Goal: Information Seeking & Learning: Learn about a topic

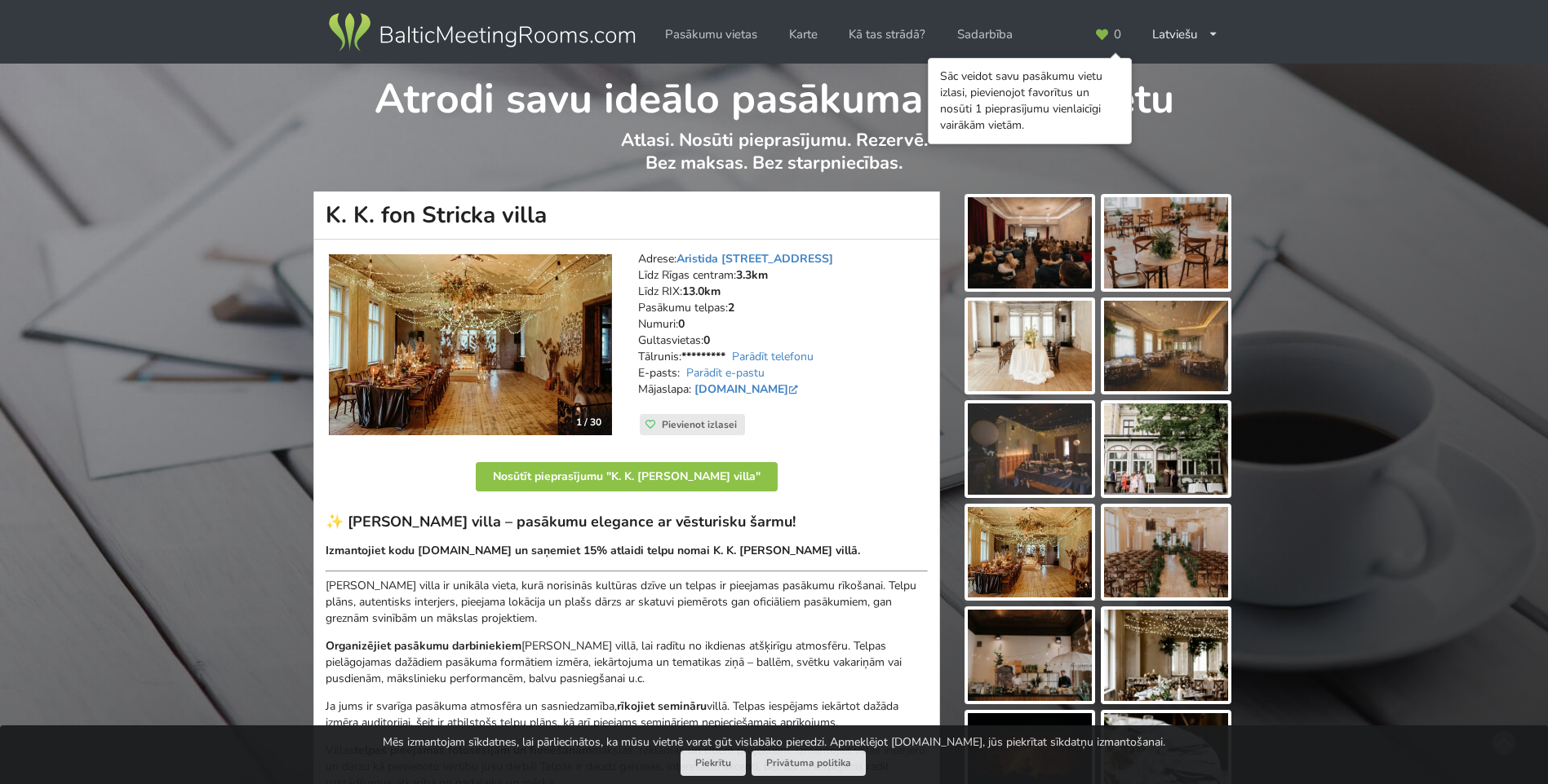
click at [1019, 240] on img at bounding box center [1029, 243] width 124 height 91
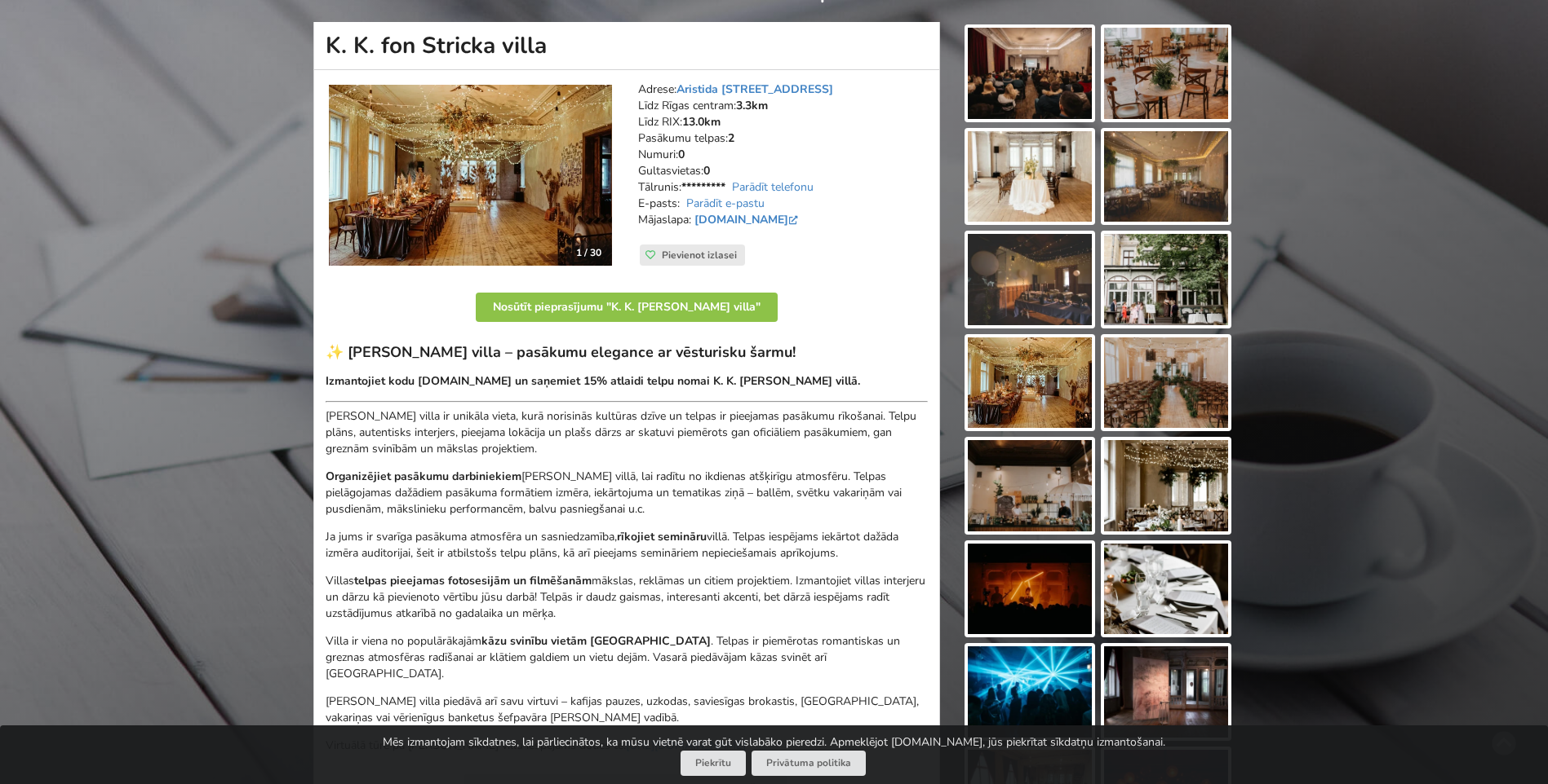
scroll to position [82, 0]
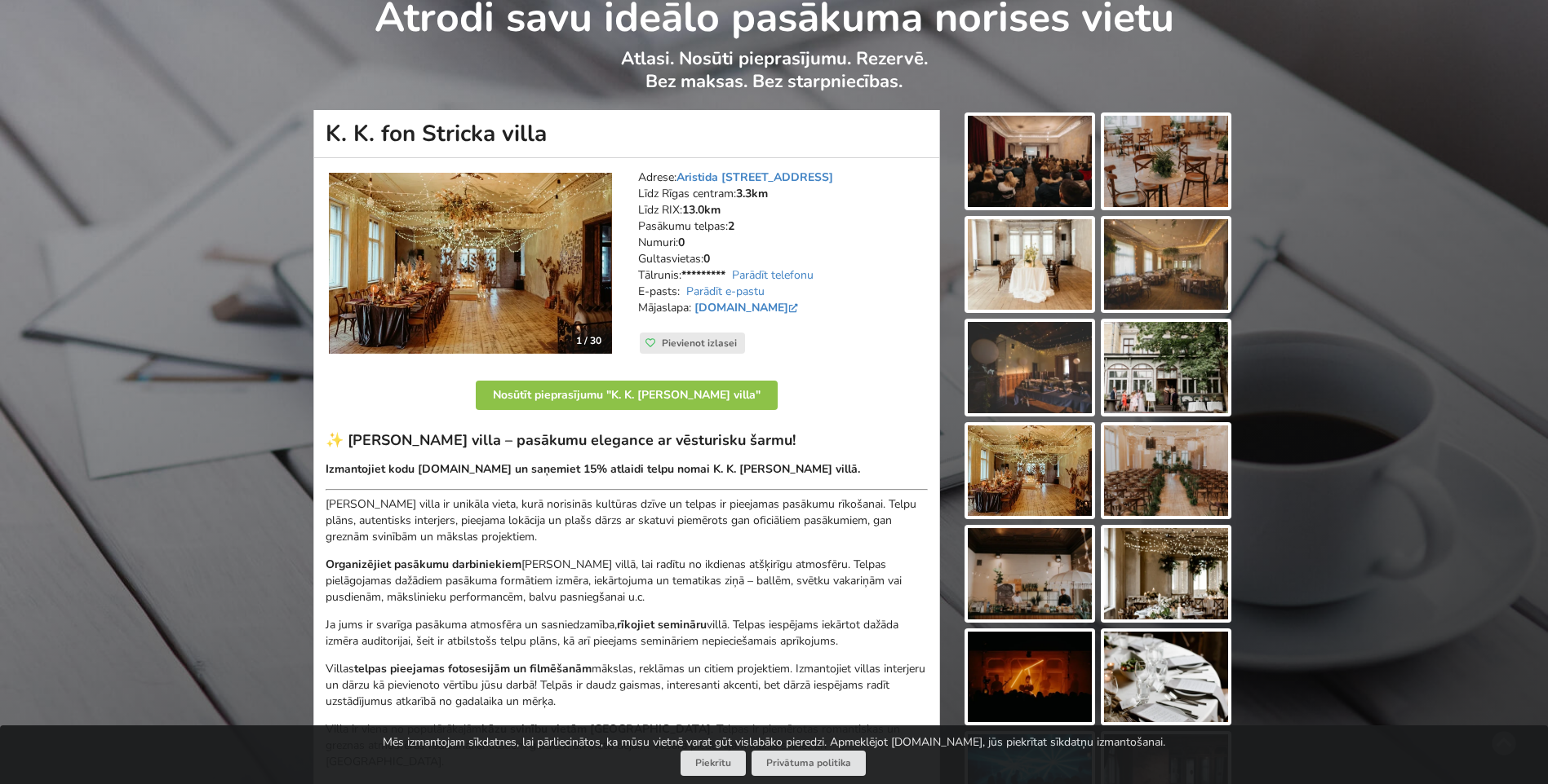
click at [1021, 167] on img at bounding box center [1029, 161] width 124 height 91
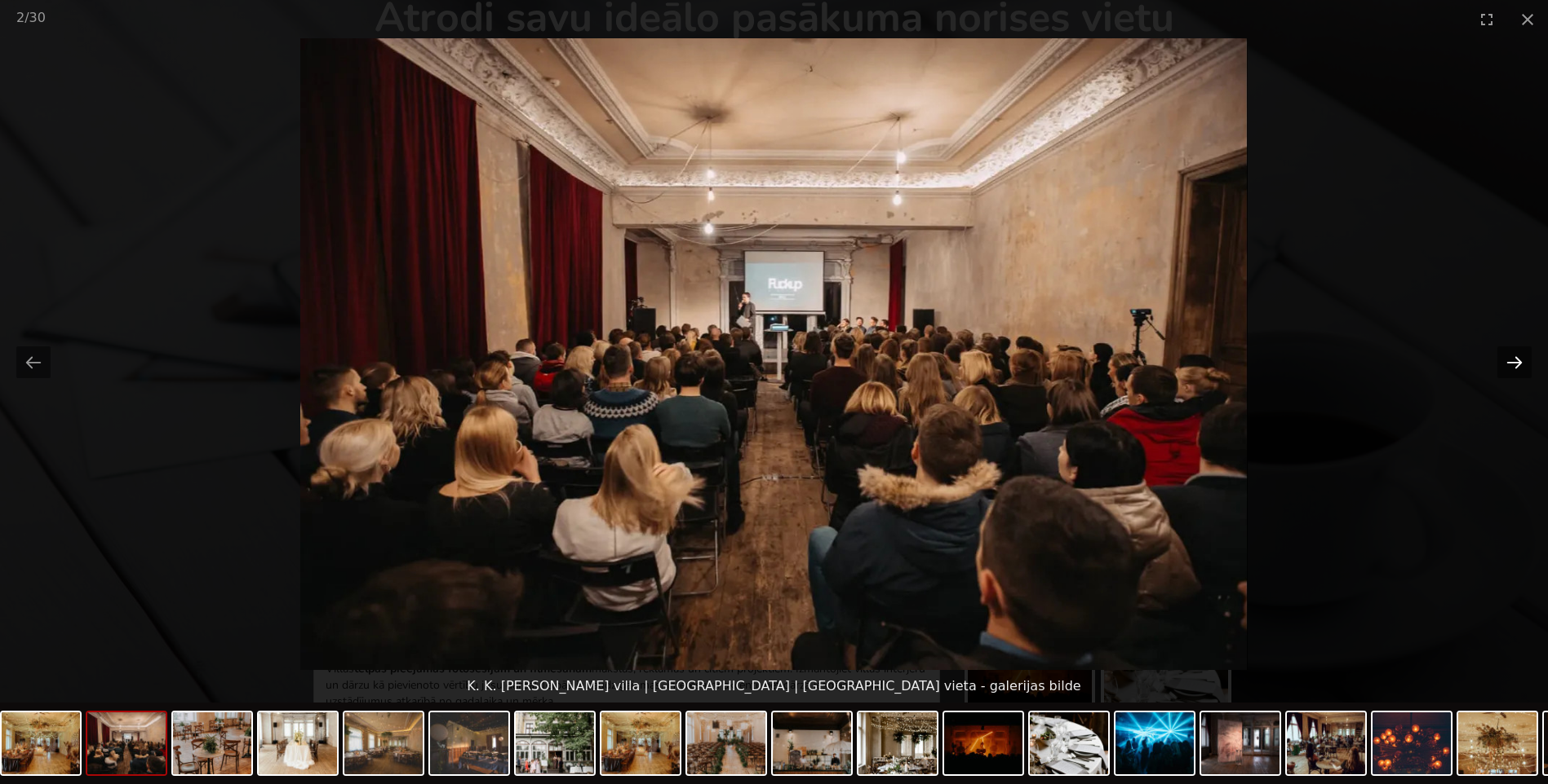
click at [1518, 356] on button "Next slide" at bounding box center [1514, 362] width 34 height 31
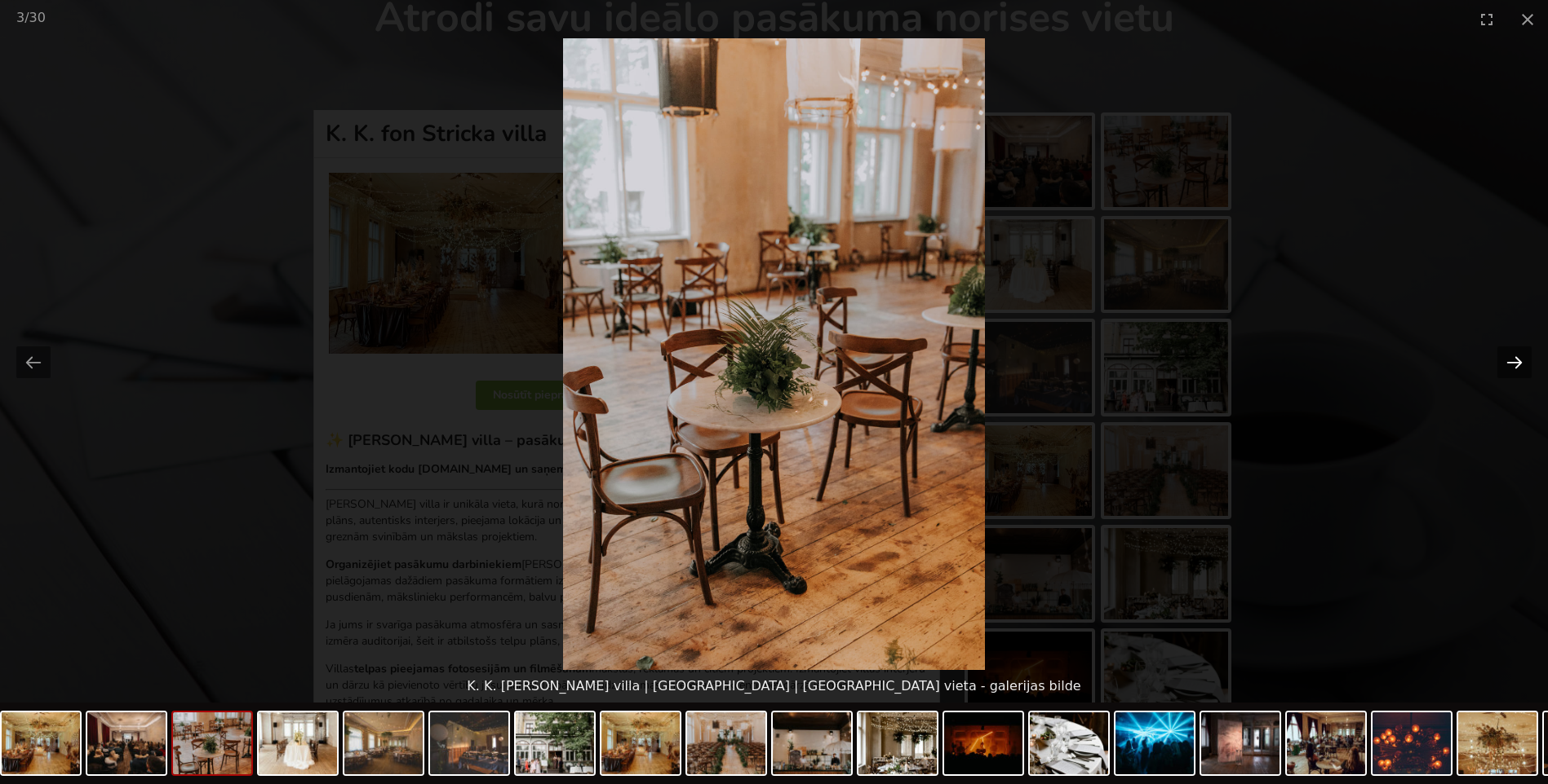
click at [1518, 356] on button "Next slide" at bounding box center [1514, 362] width 34 height 31
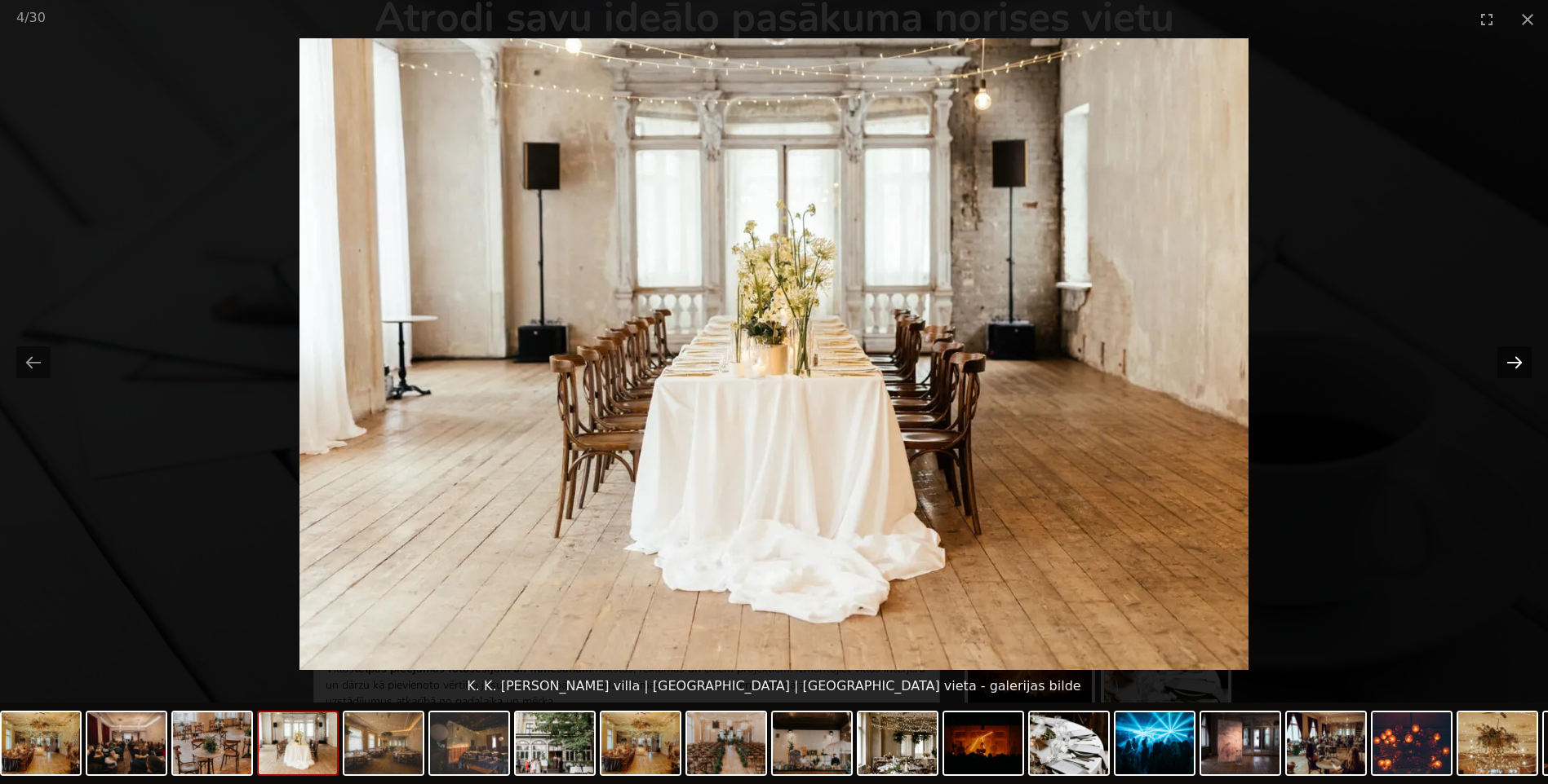
click at [1518, 356] on button "Next slide" at bounding box center [1514, 362] width 34 height 31
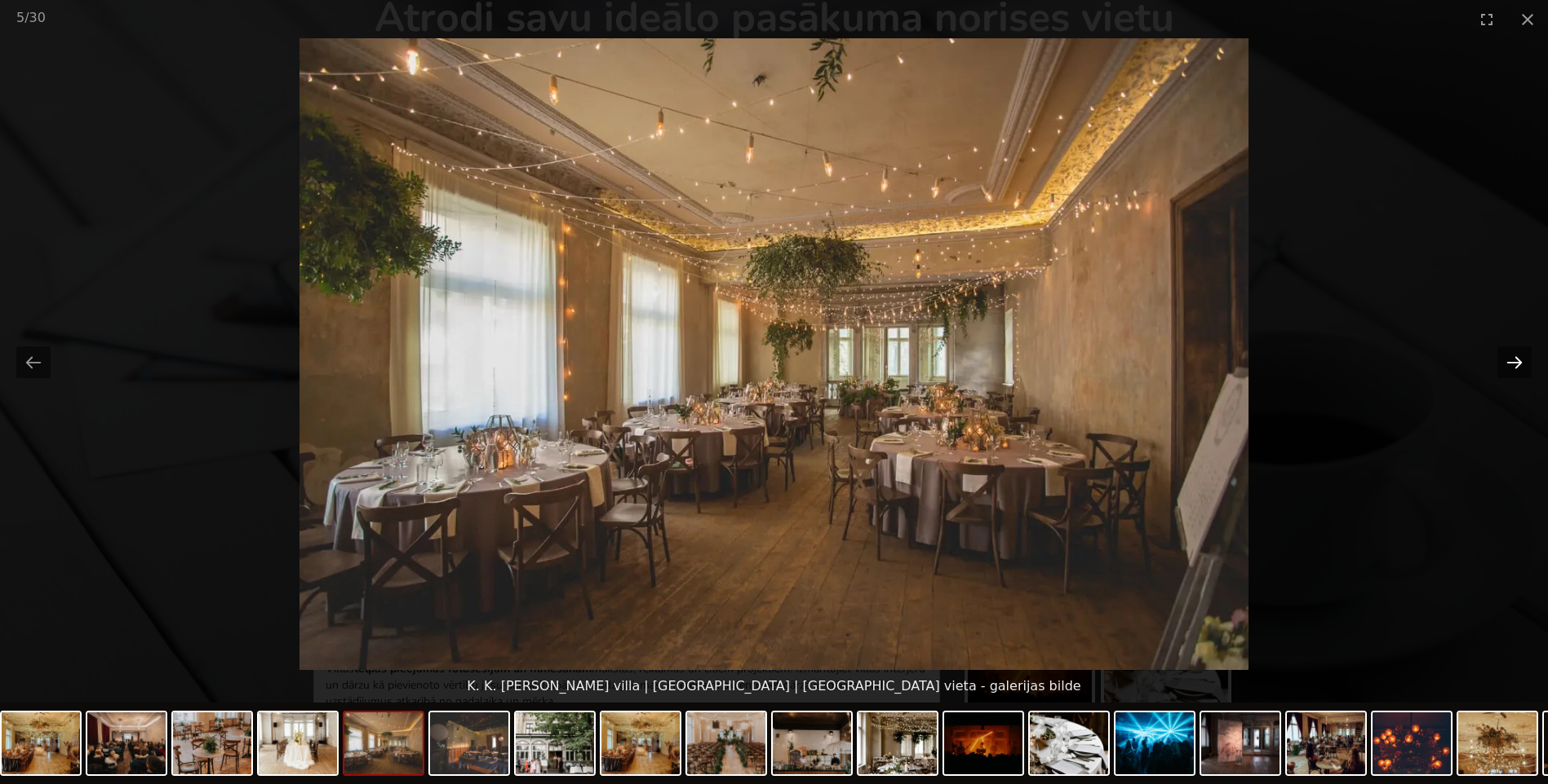
click at [1517, 357] on button "Next slide" at bounding box center [1514, 362] width 34 height 31
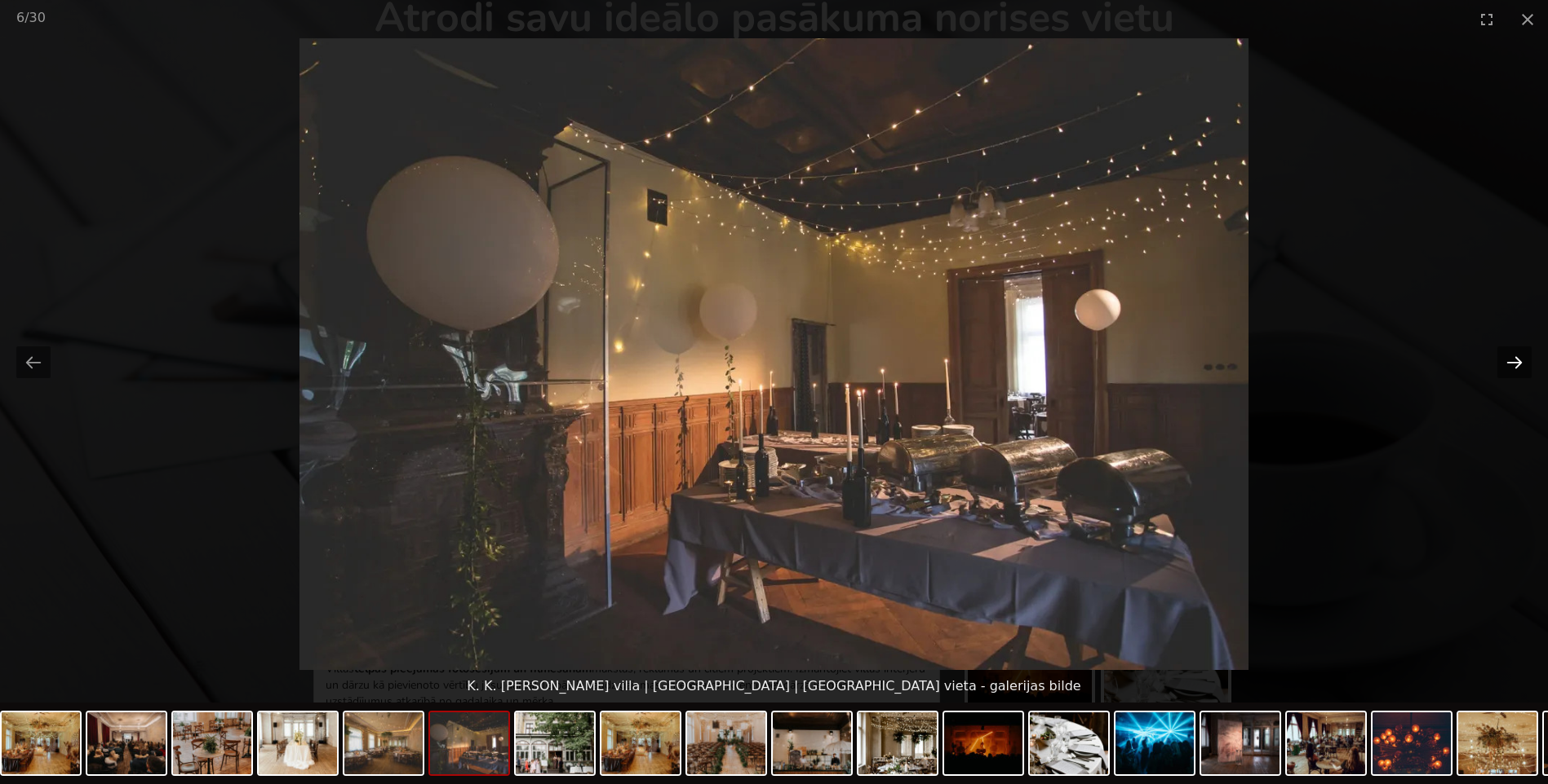
click at [1517, 357] on button "Next slide" at bounding box center [1514, 362] width 34 height 31
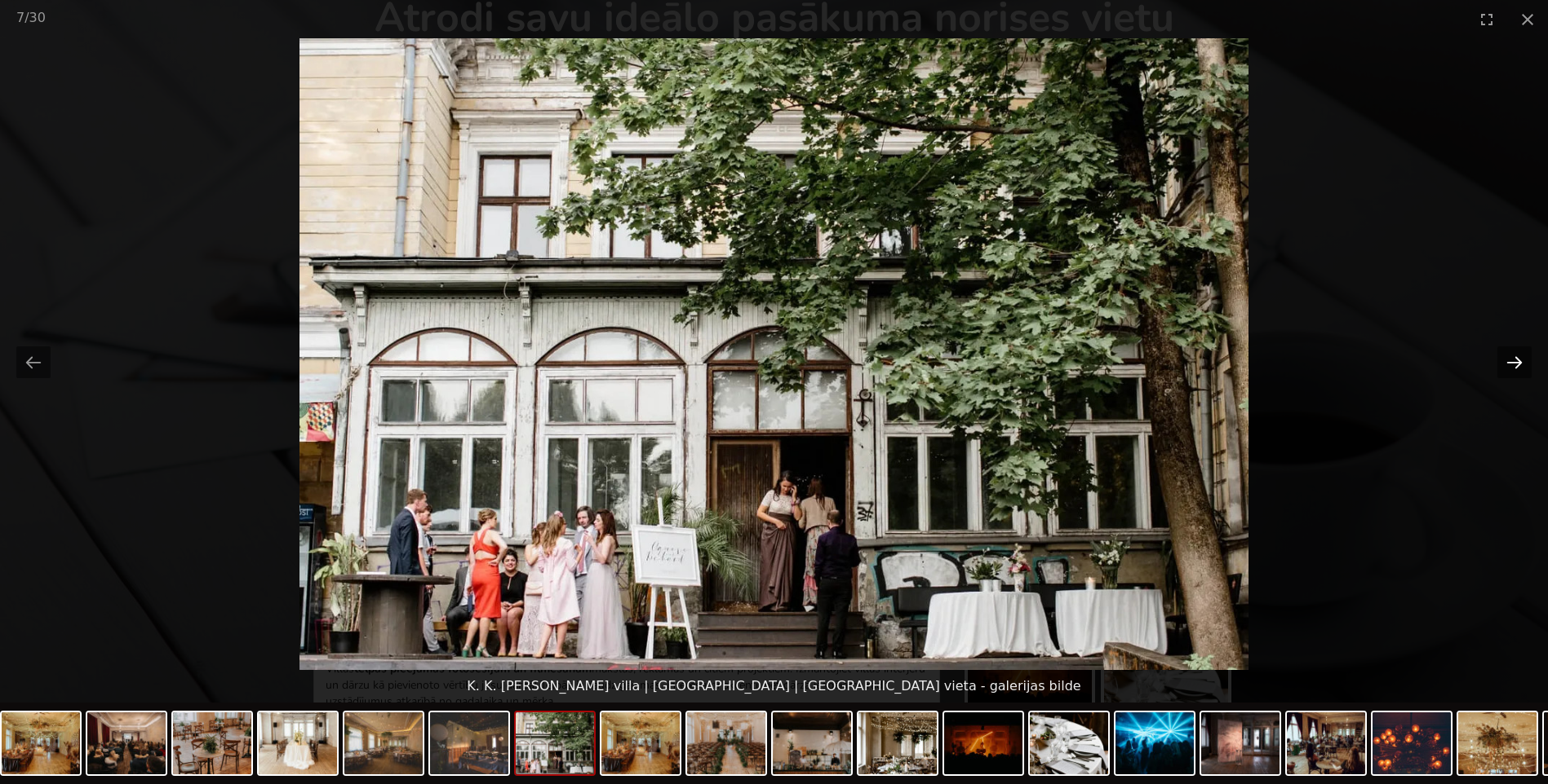
click at [1517, 357] on button "Next slide" at bounding box center [1514, 362] width 34 height 31
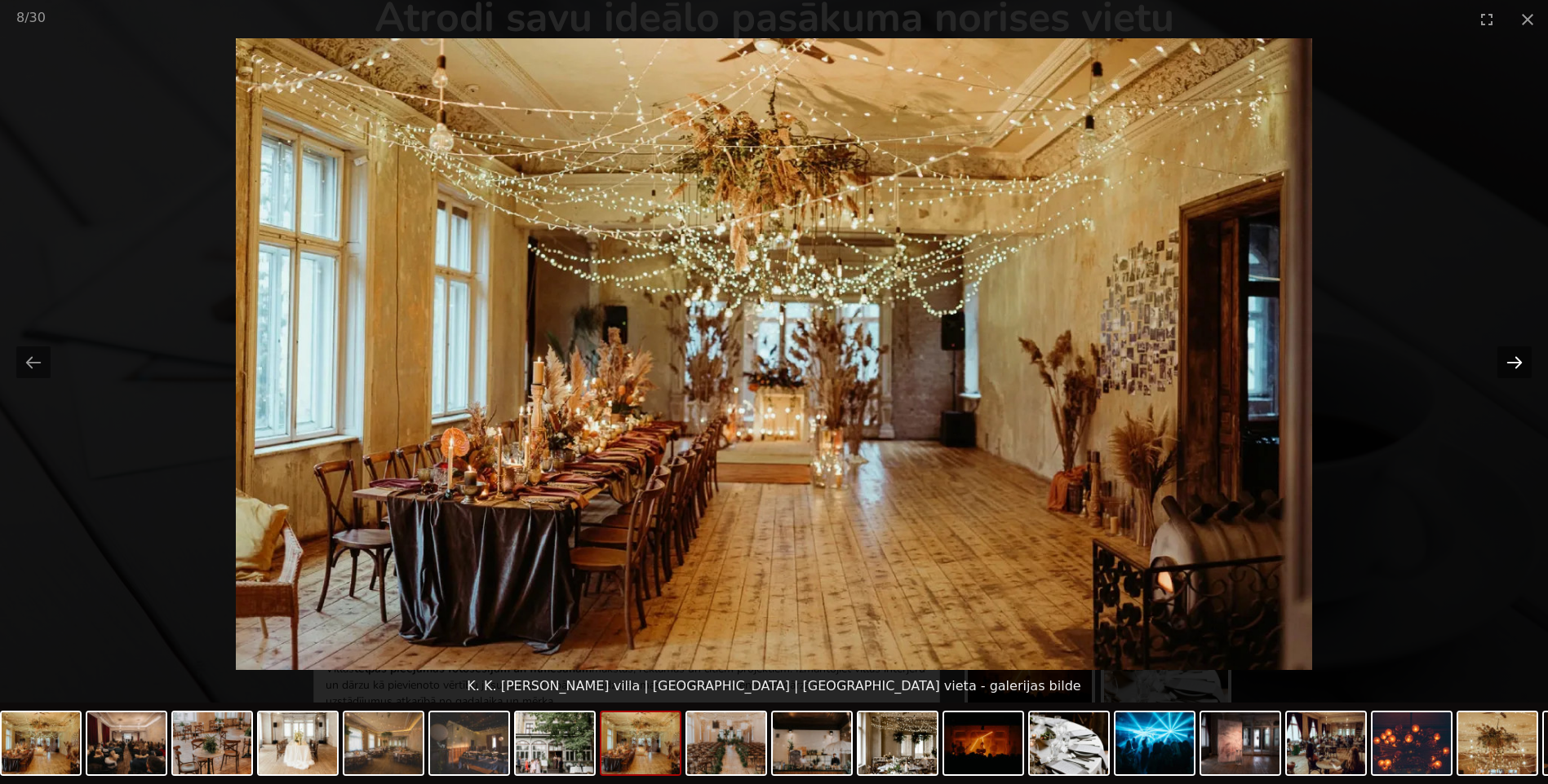
click at [1517, 357] on button "Next slide" at bounding box center [1514, 362] width 34 height 31
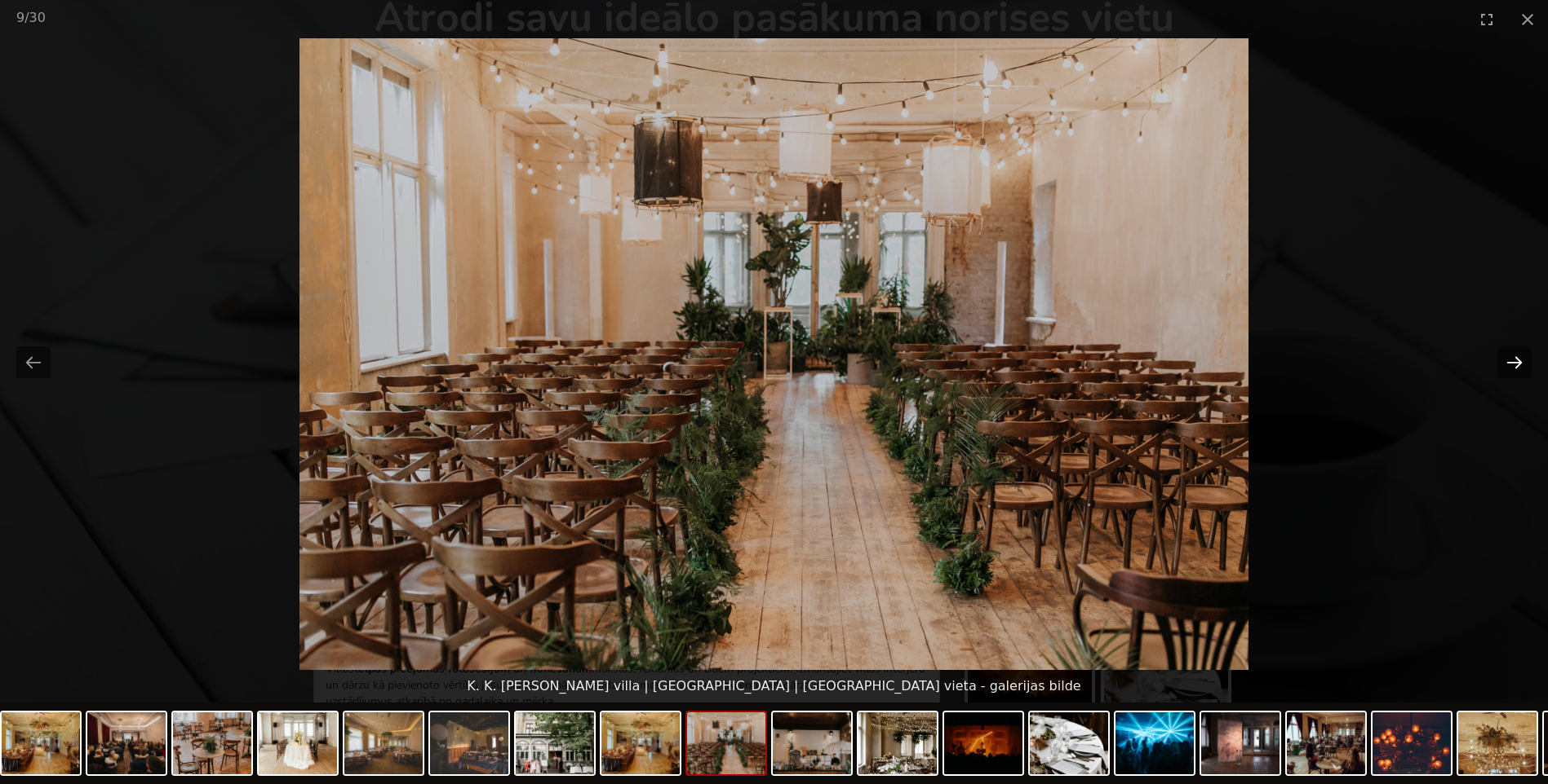
click at [1517, 357] on button "Next slide" at bounding box center [1514, 362] width 34 height 31
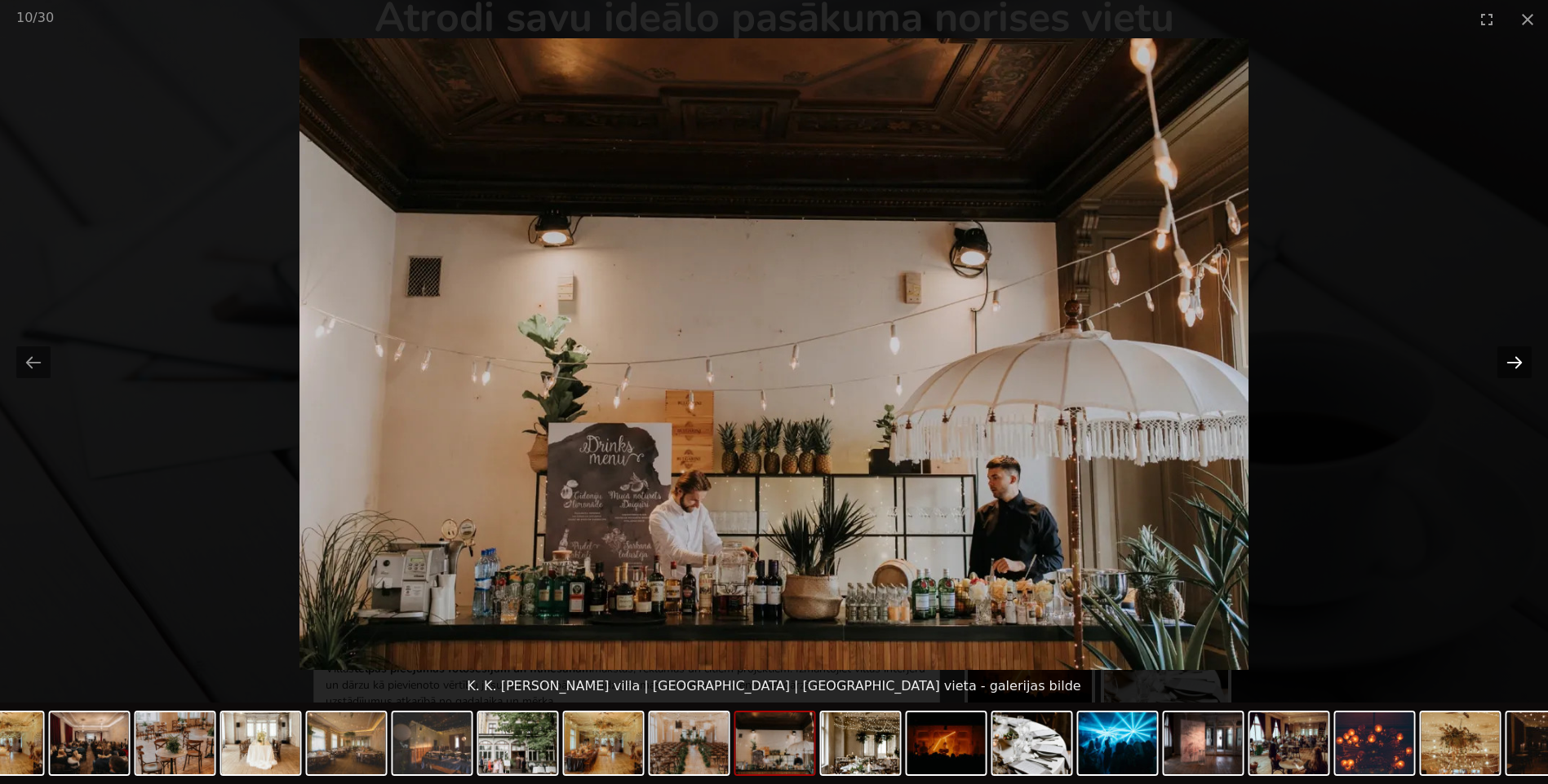
click at [1517, 357] on button "Next slide" at bounding box center [1514, 362] width 34 height 31
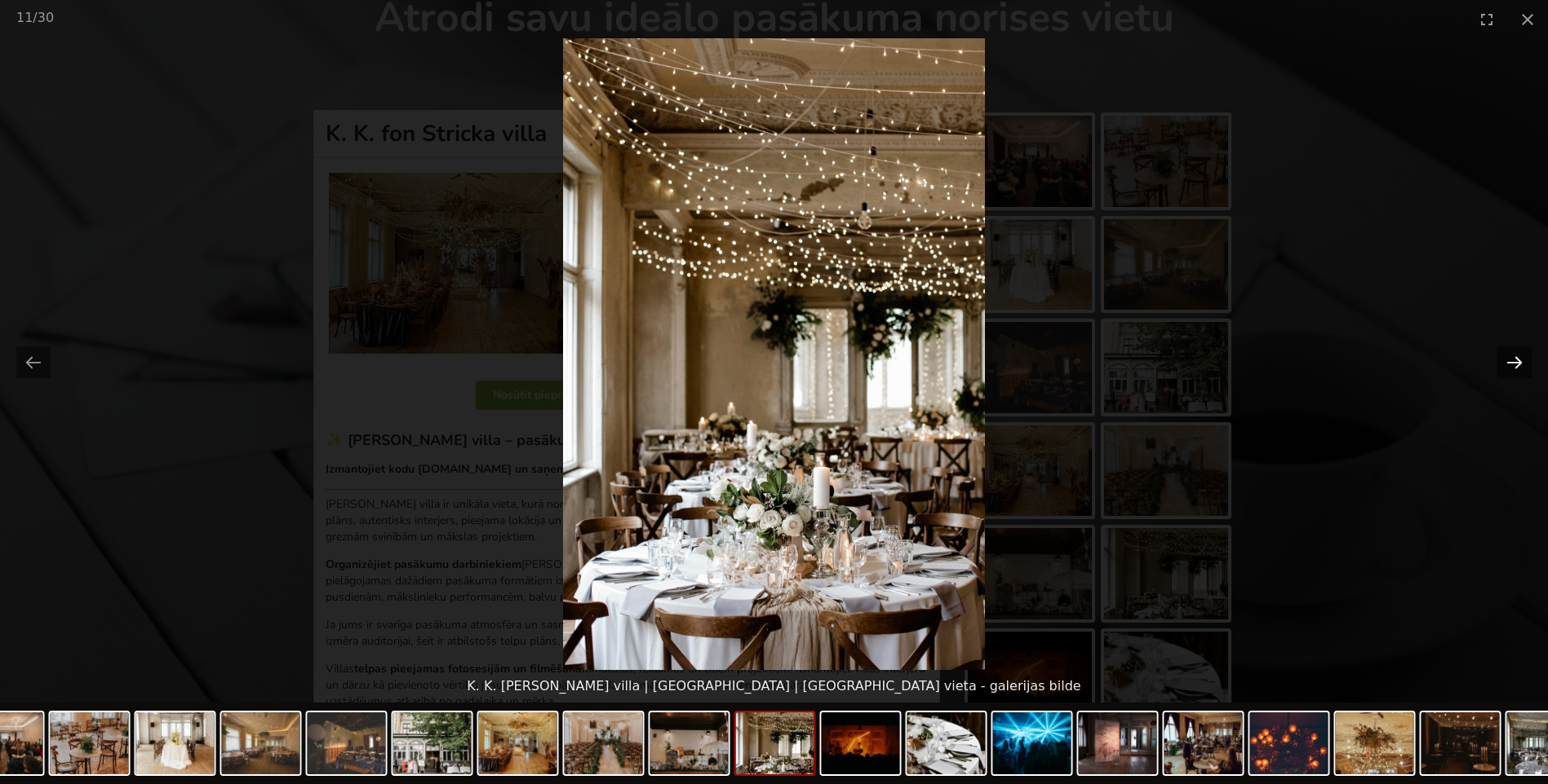
click at [1517, 357] on button "Next slide" at bounding box center [1514, 362] width 34 height 31
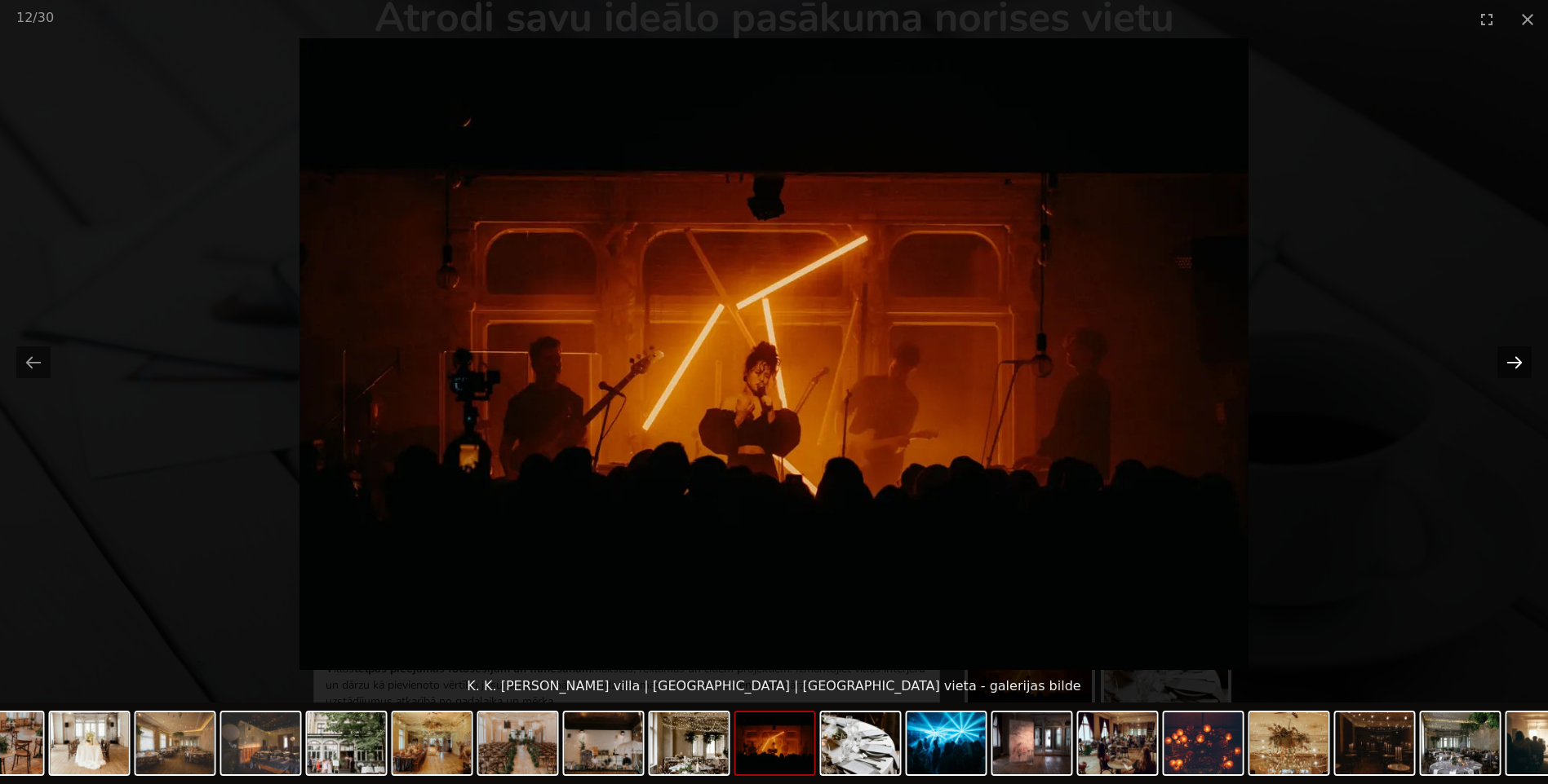
click at [1517, 357] on button "Next slide" at bounding box center [1514, 362] width 34 height 31
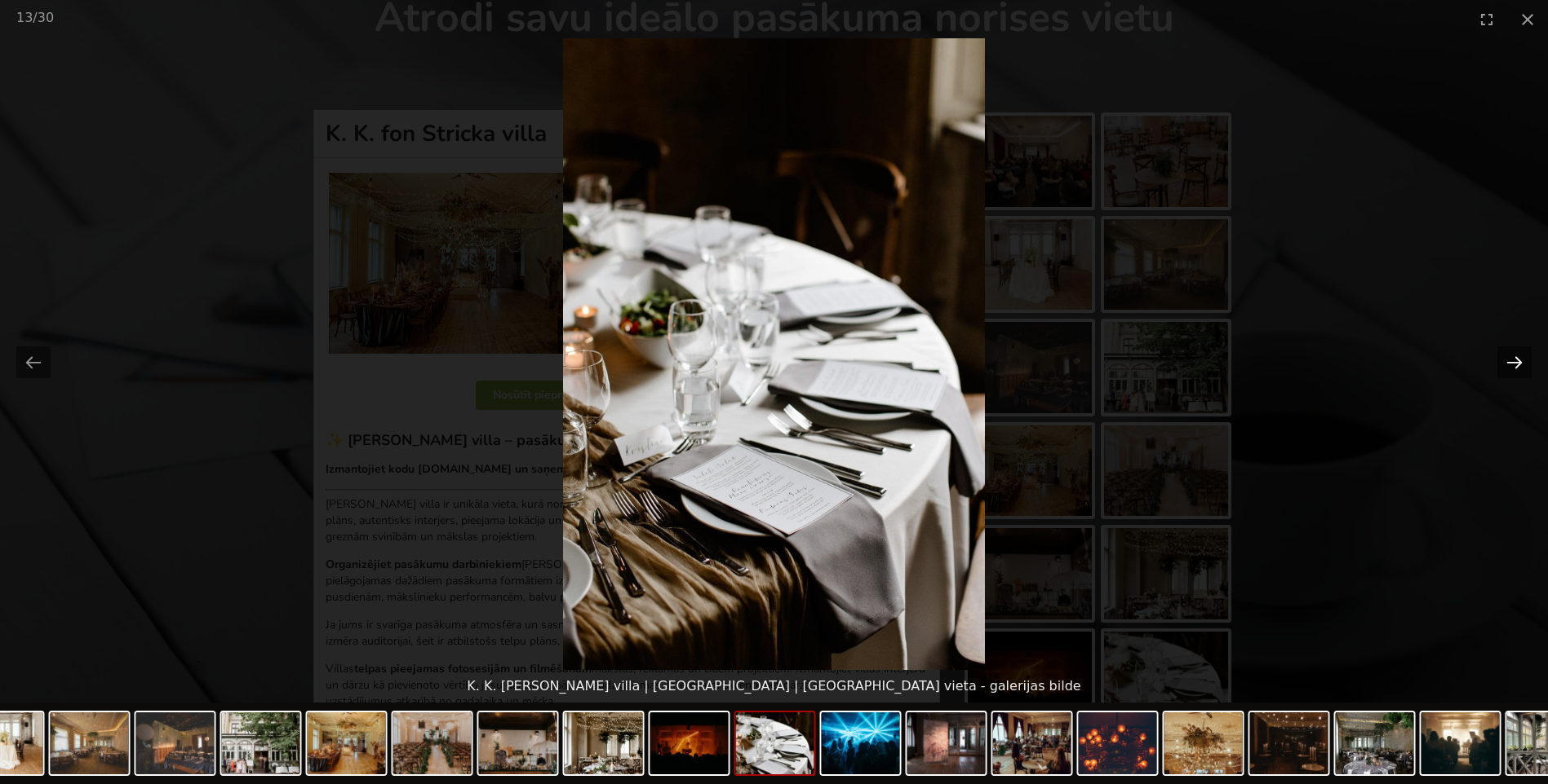
click at [1517, 357] on button "Next slide" at bounding box center [1514, 362] width 34 height 31
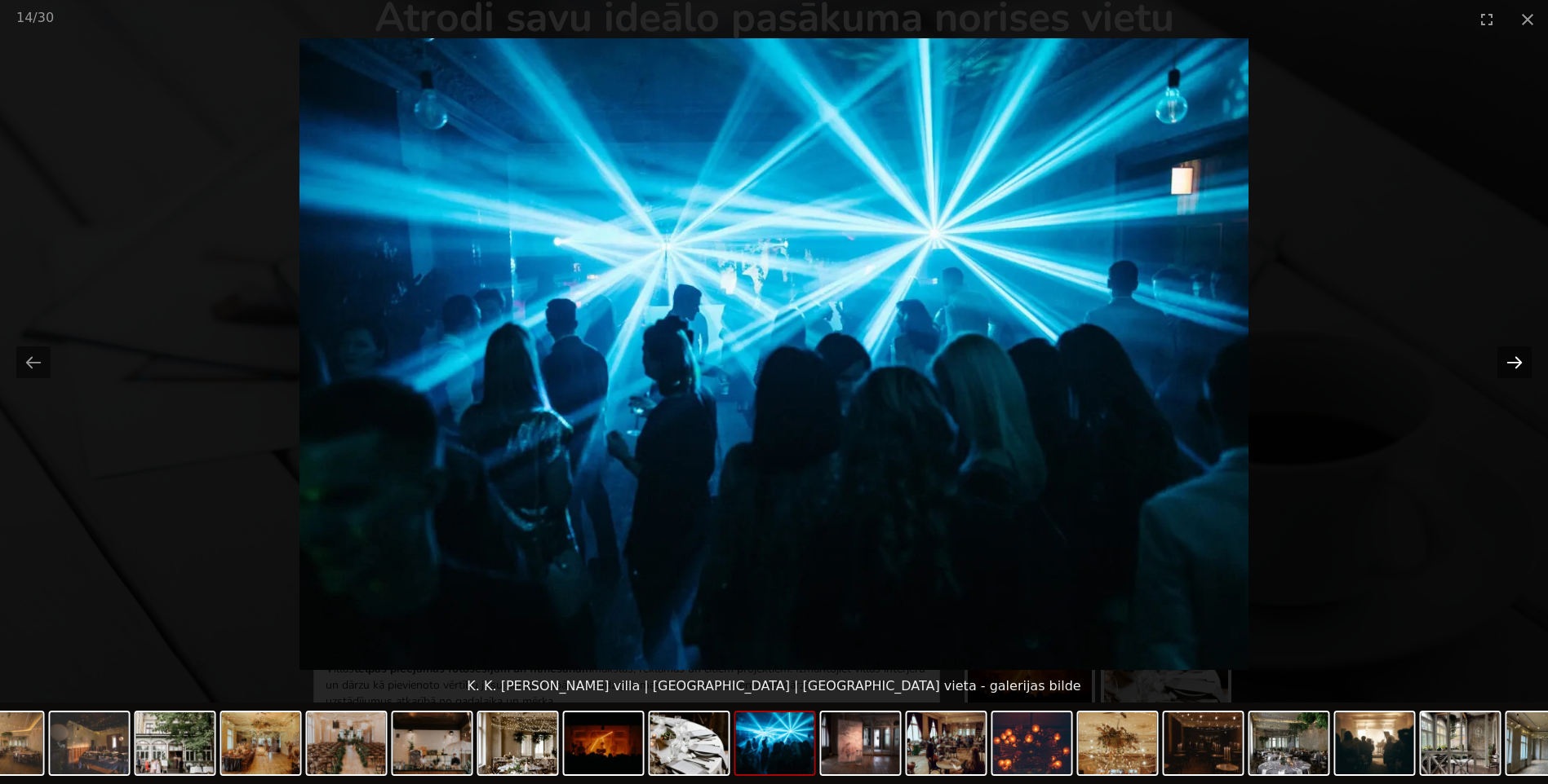
click at [1517, 357] on button "Next slide" at bounding box center [1514, 362] width 34 height 31
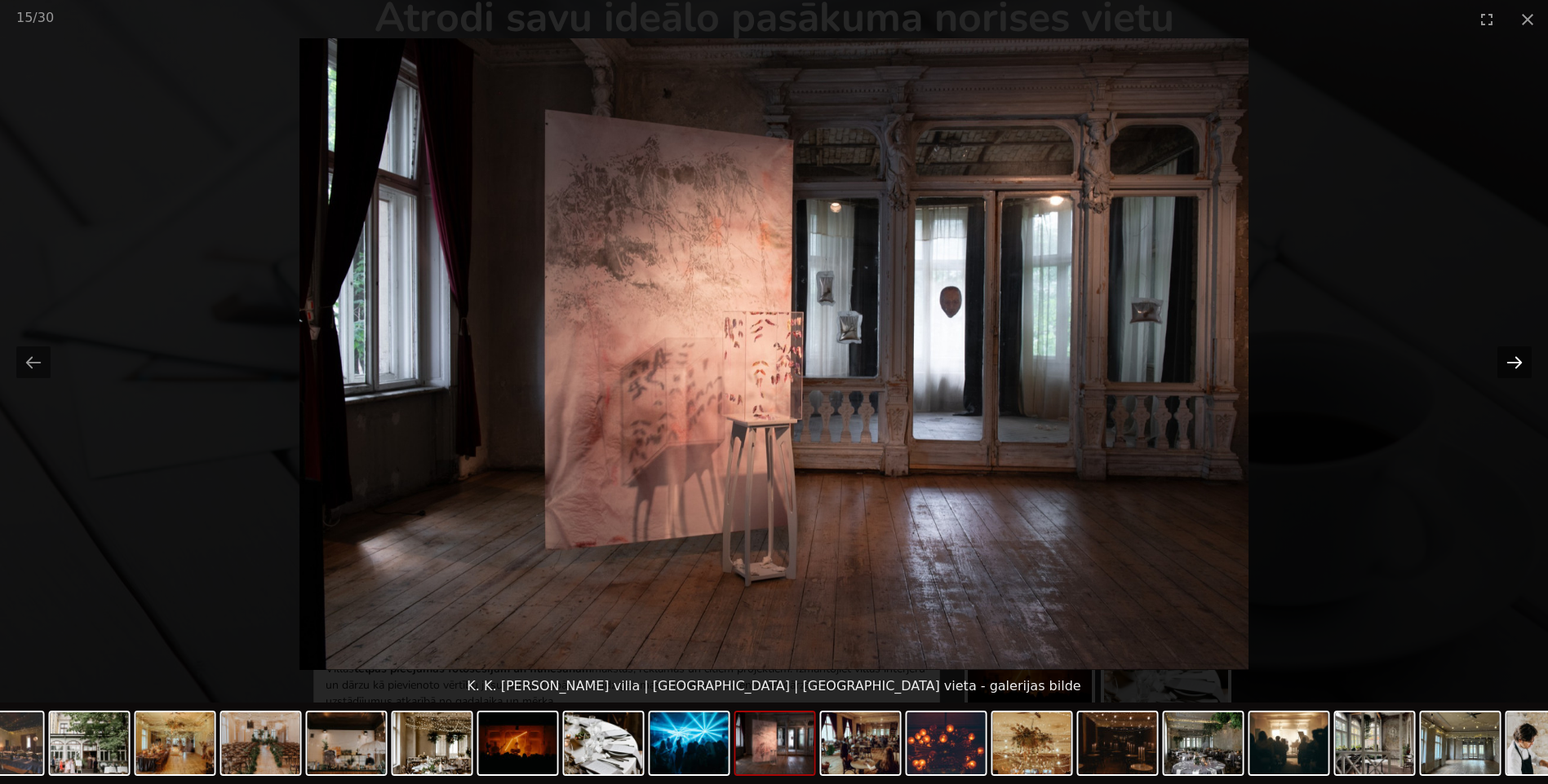
click at [1517, 357] on button "Next slide" at bounding box center [1514, 362] width 34 height 31
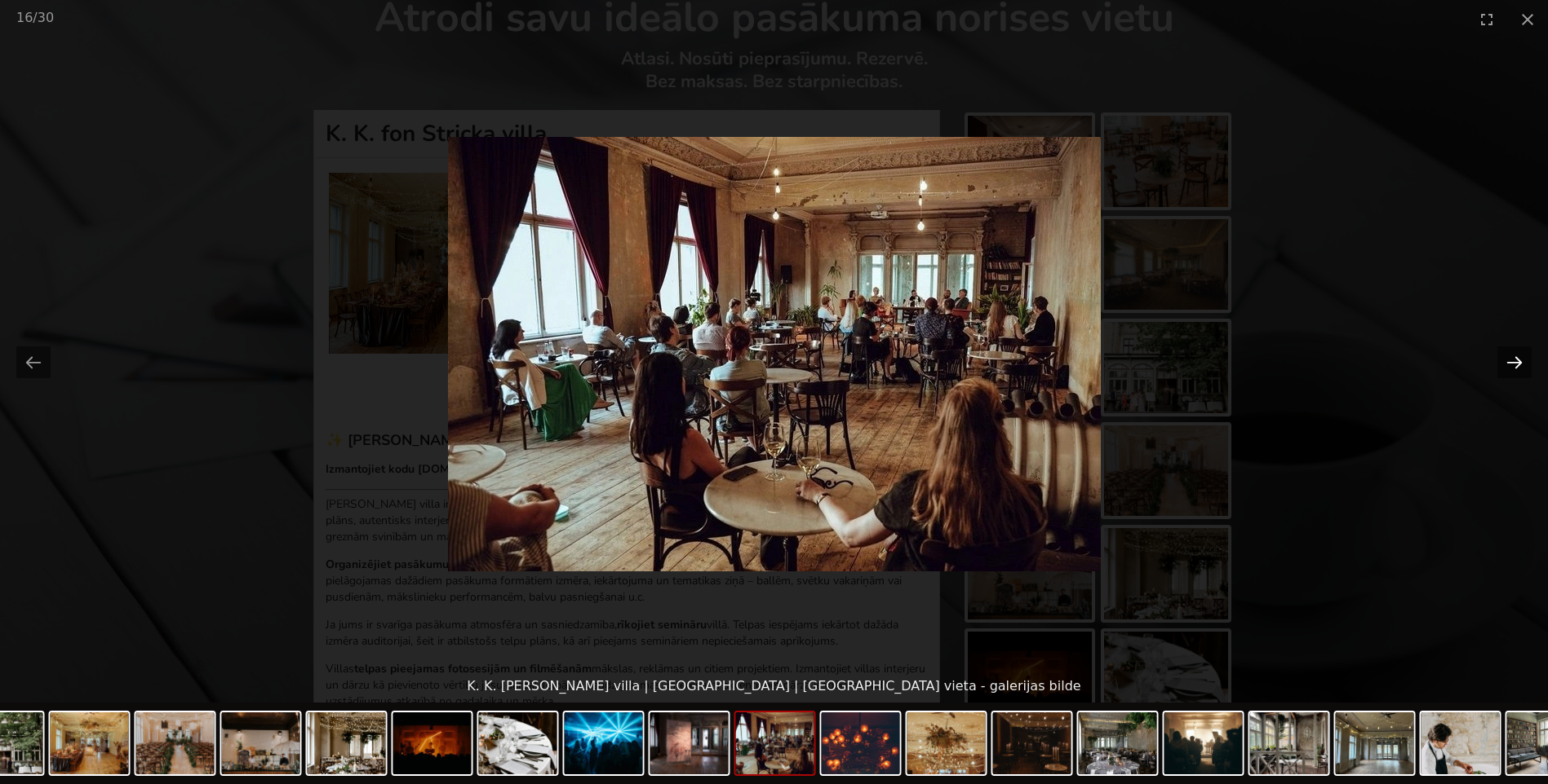
click at [1517, 357] on button "Next slide" at bounding box center [1514, 362] width 34 height 31
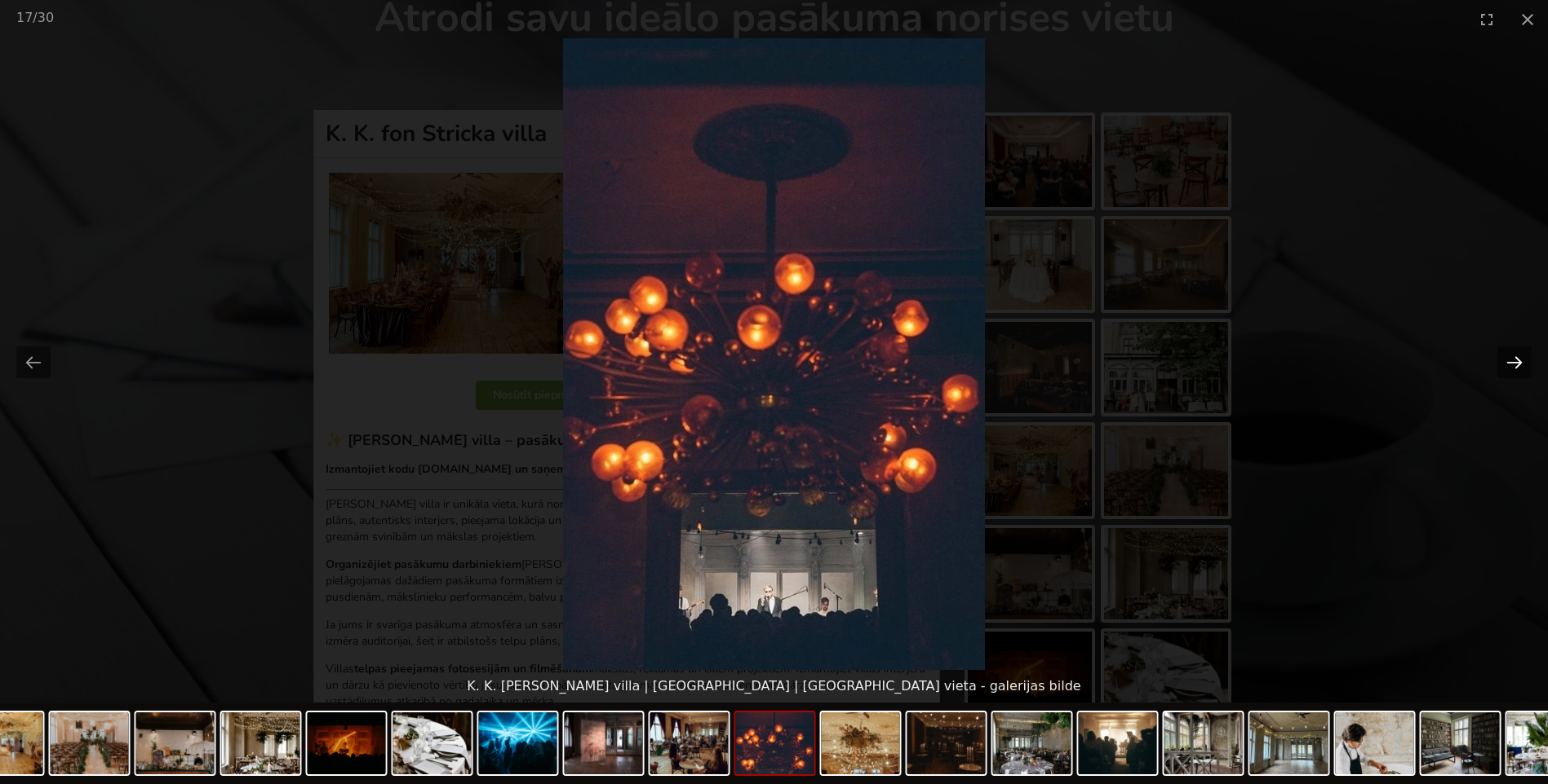
click at [1517, 357] on button "Next slide" at bounding box center [1514, 362] width 34 height 31
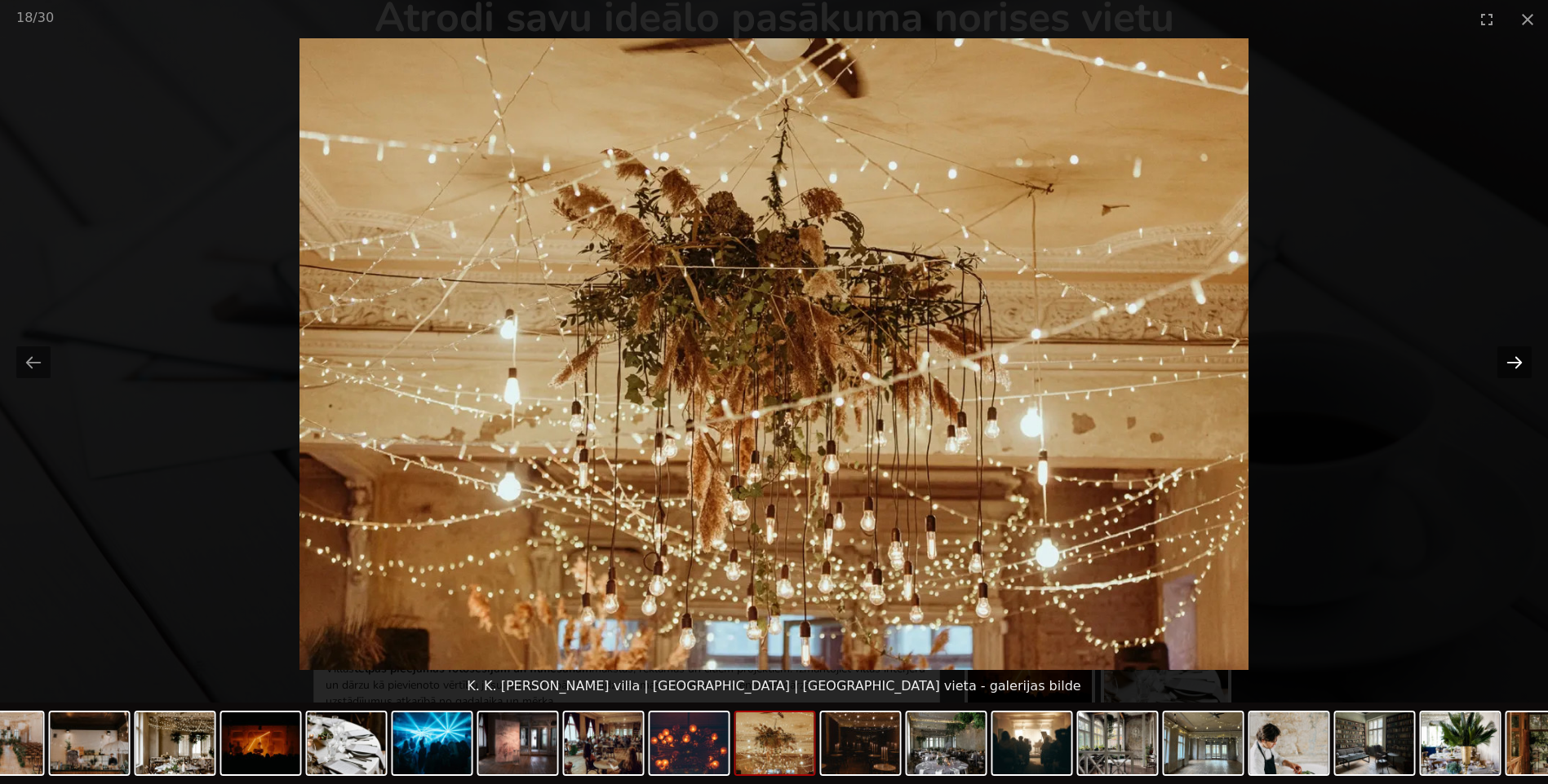
click at [1517, 357] on button "Next slide" at bounding box center [1514, 362] width 34 height 31
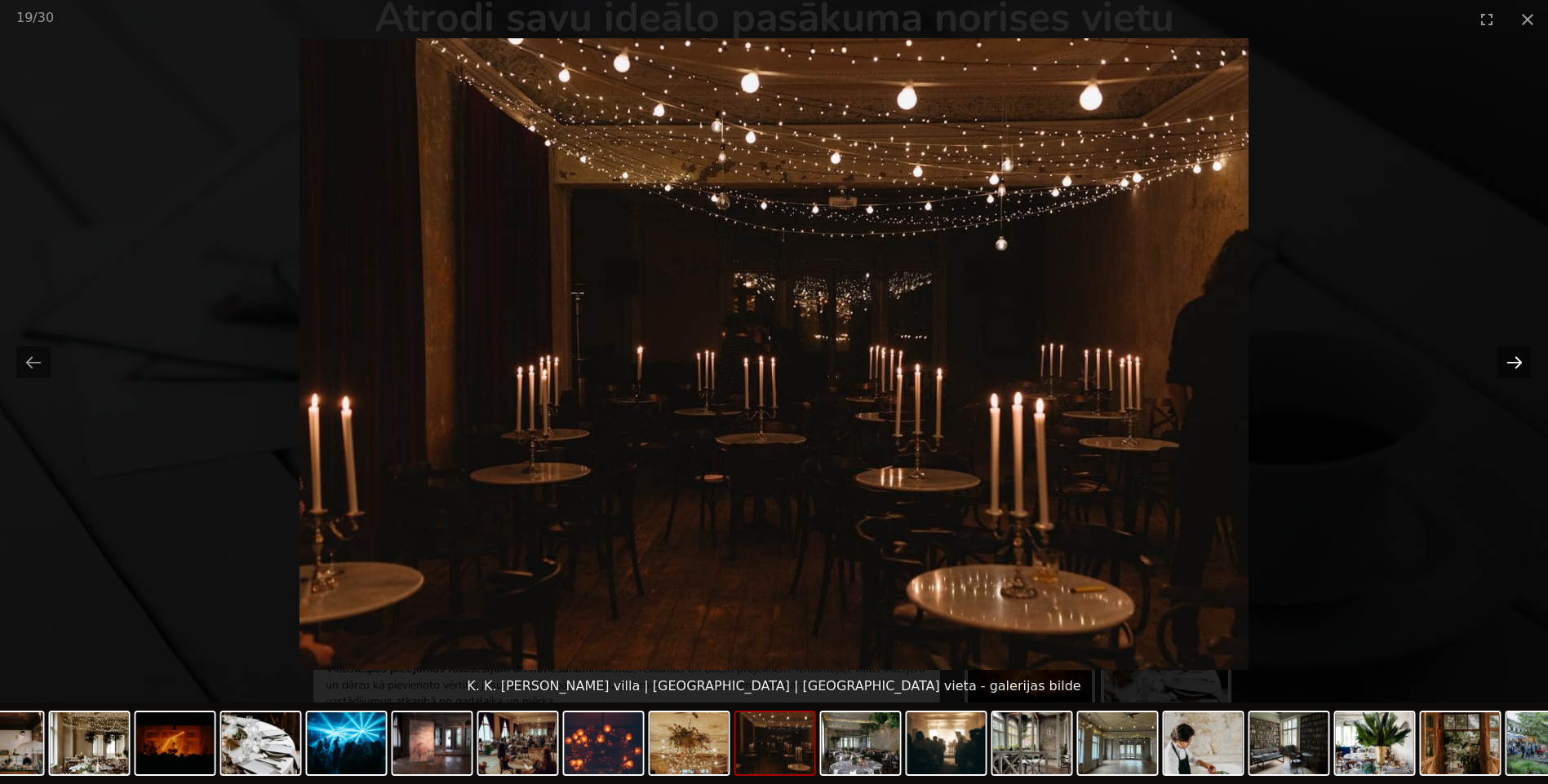
click at [1517, 362] on button "Next slide" at bounding box center [1514, 362] width 34 height 31
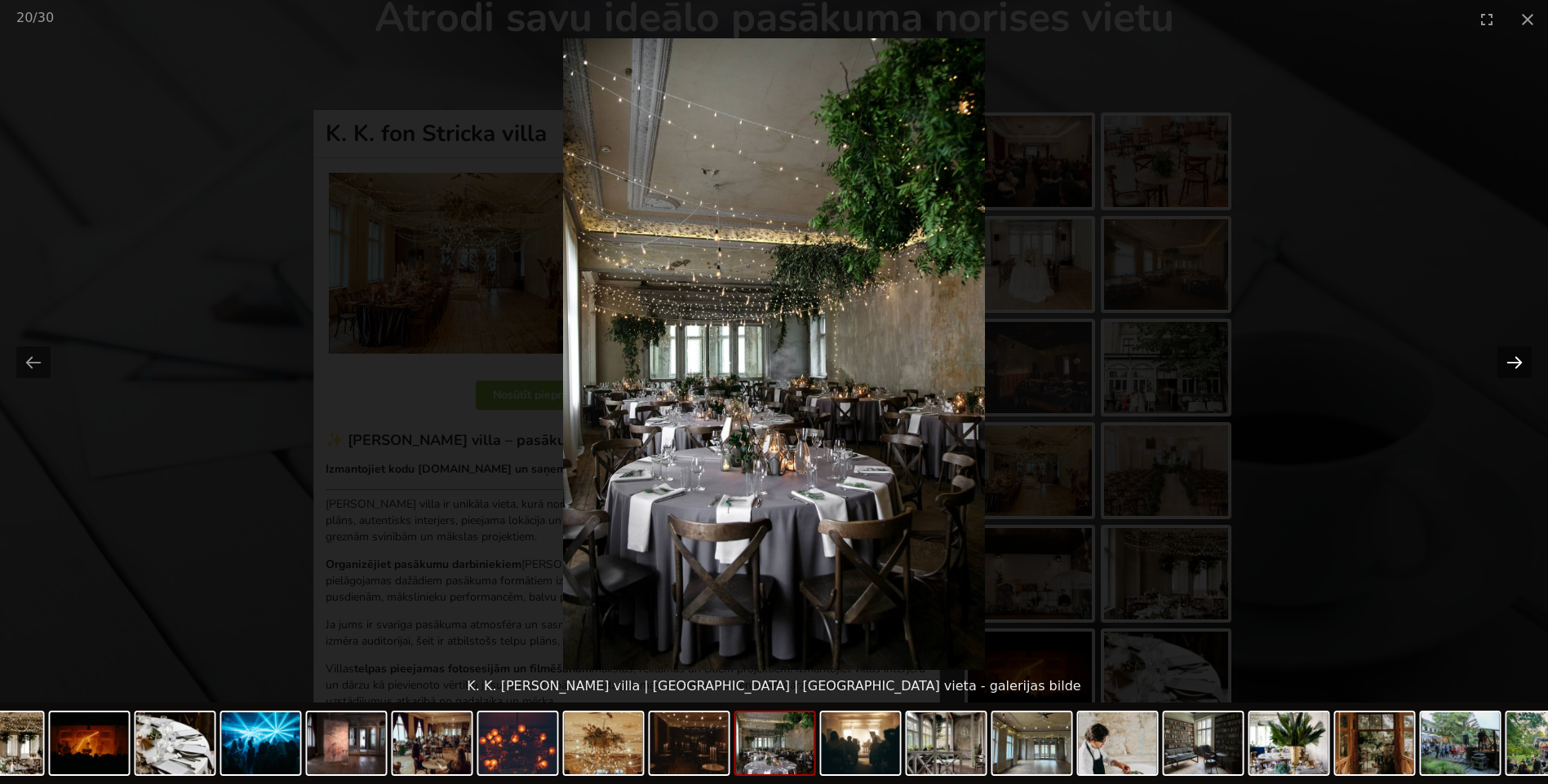
click at [1517, 362] on button "Next slide" at bounding box center [1514, 362] width 34 height 31
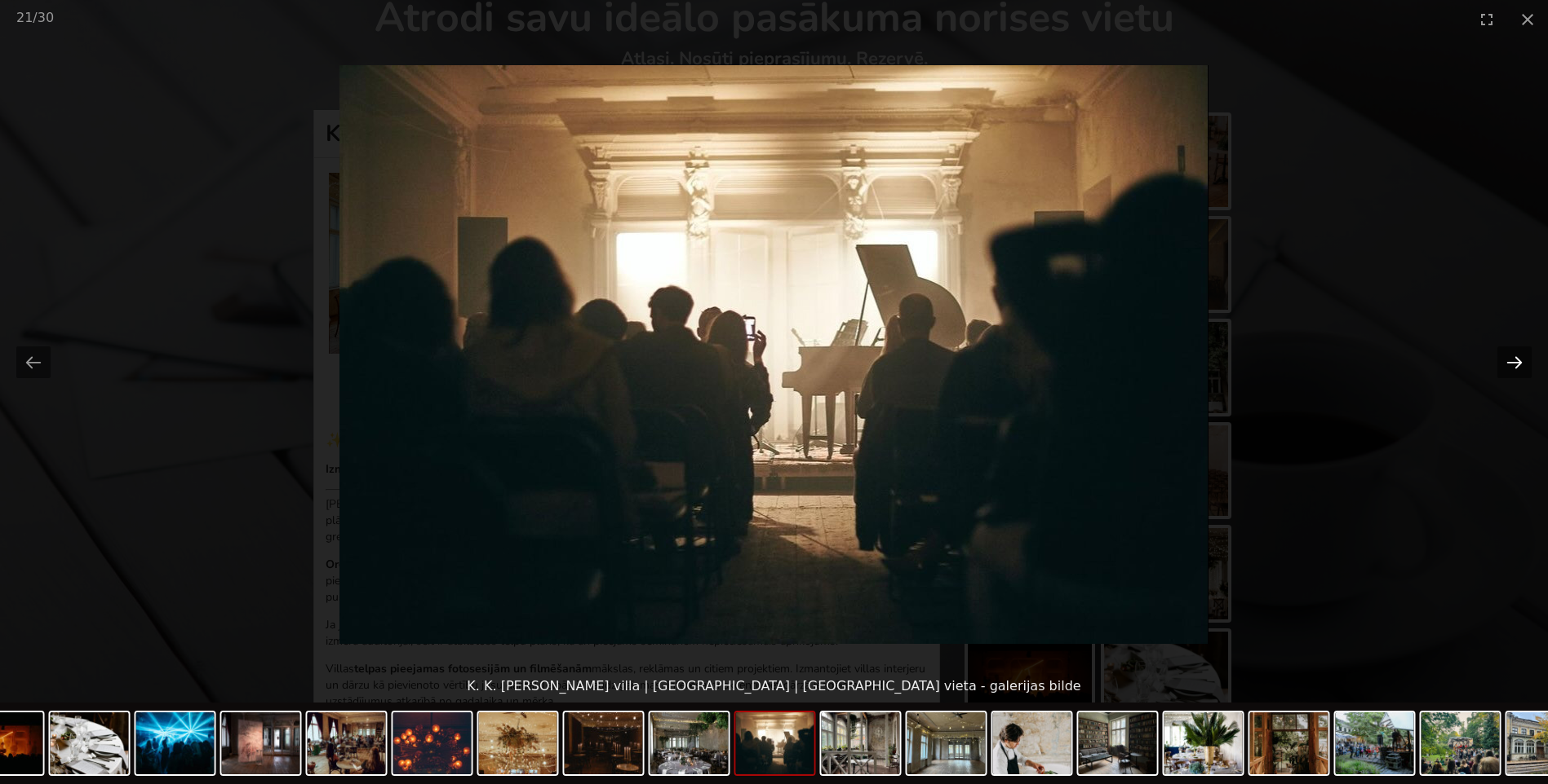
click at [1517, 362] on button "Next slide" at bounding box center [1514, 362] width 34 height 31
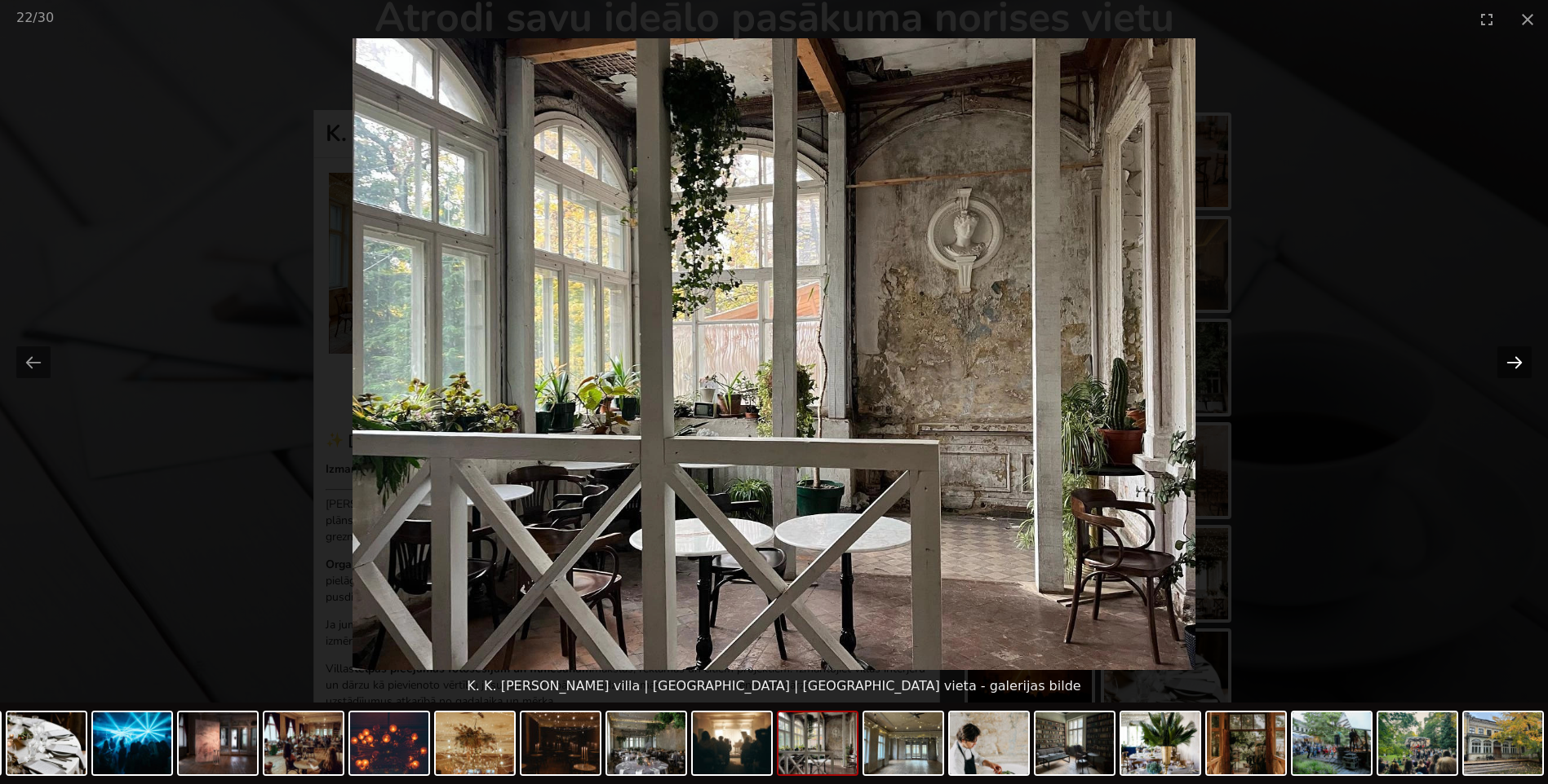
click at [1517, 362] on button "Next slide" at bounding box center [1514, 362] width 34 height 31
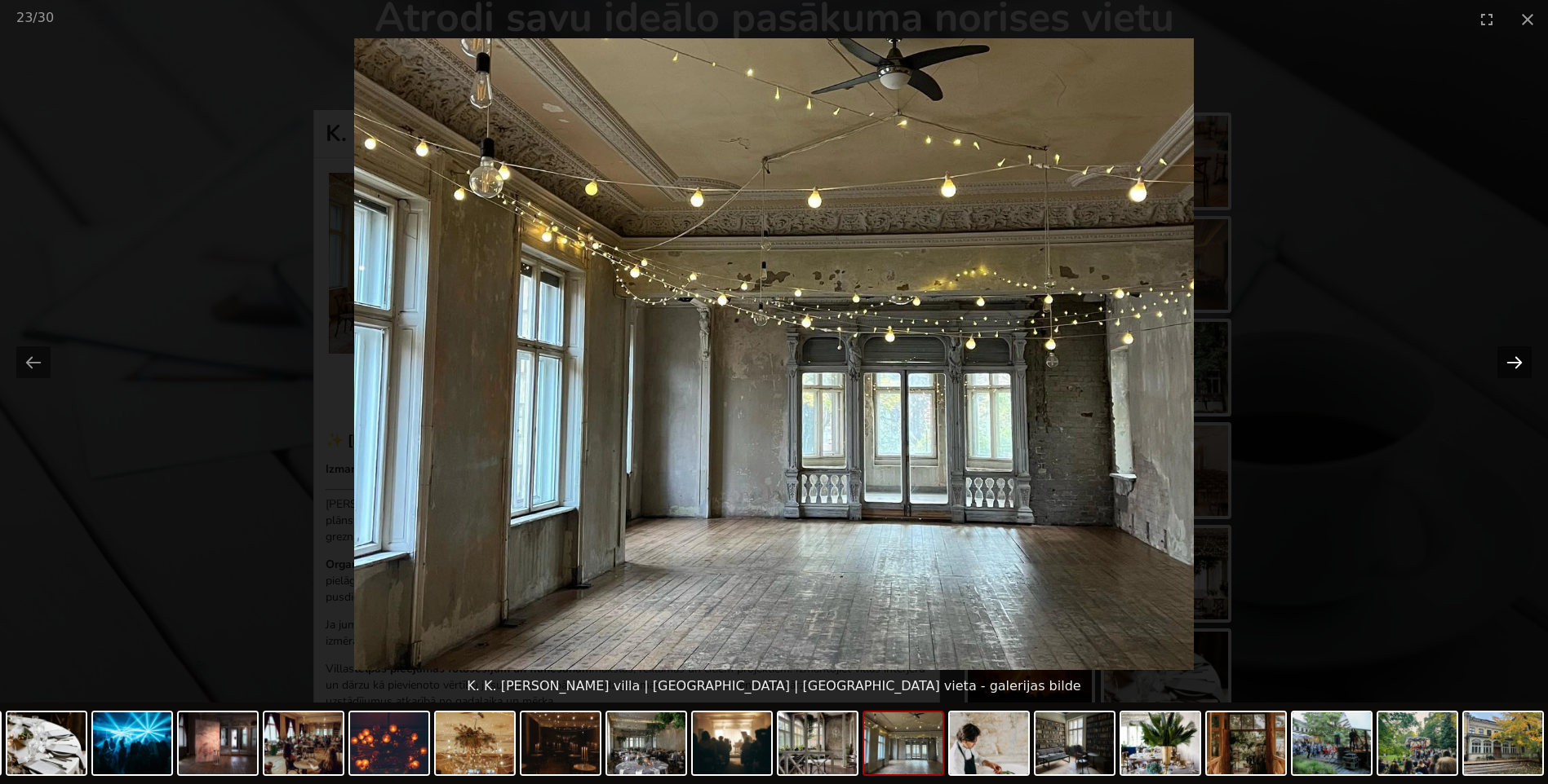
click at [1517, 362] on button "Next slide" at bounding box center [1514, 362] width 34 height 31
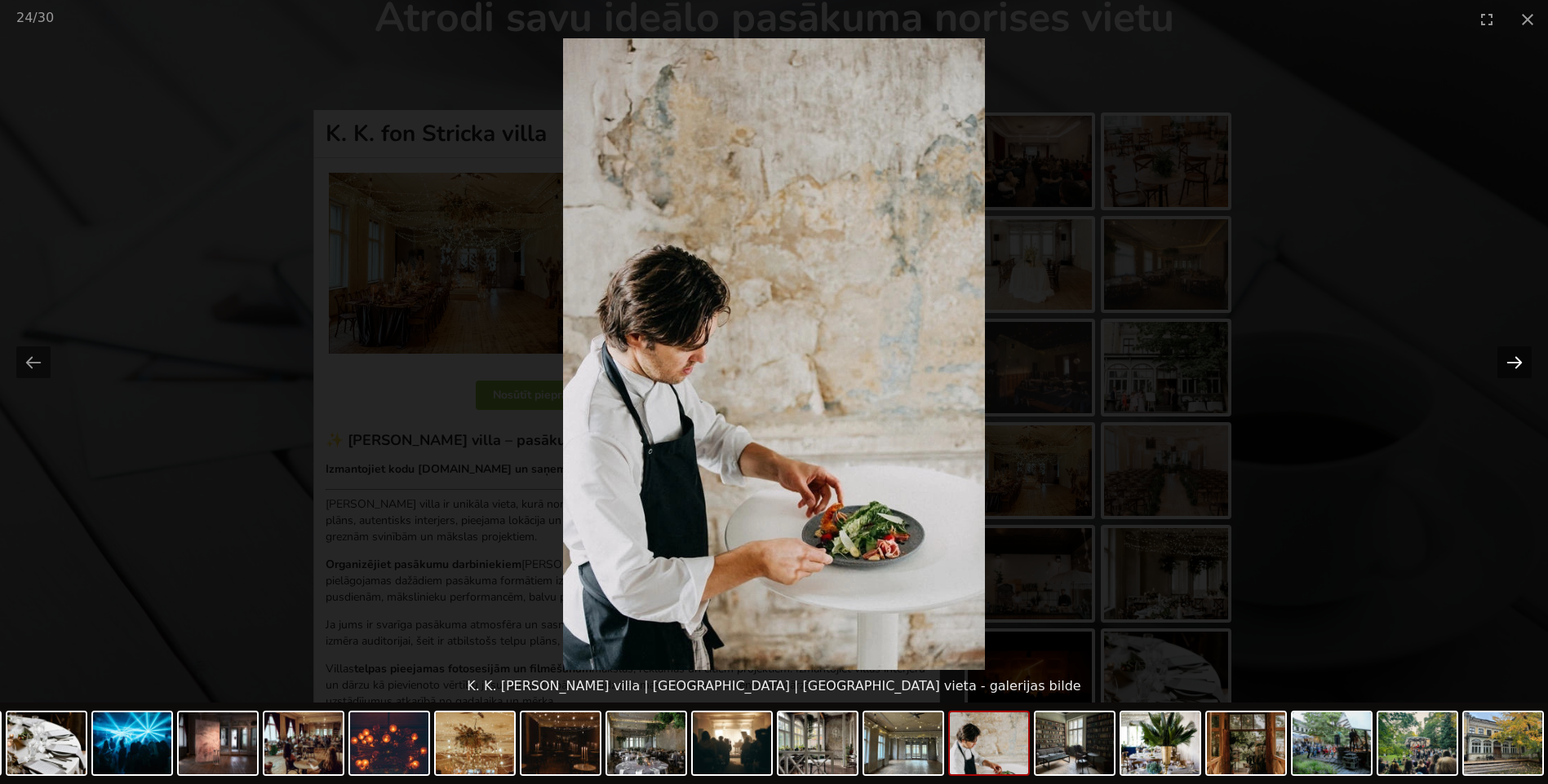
click at [1517, 362] on button "Next slide" at bounding box center [1514, 362] width 34 height 31
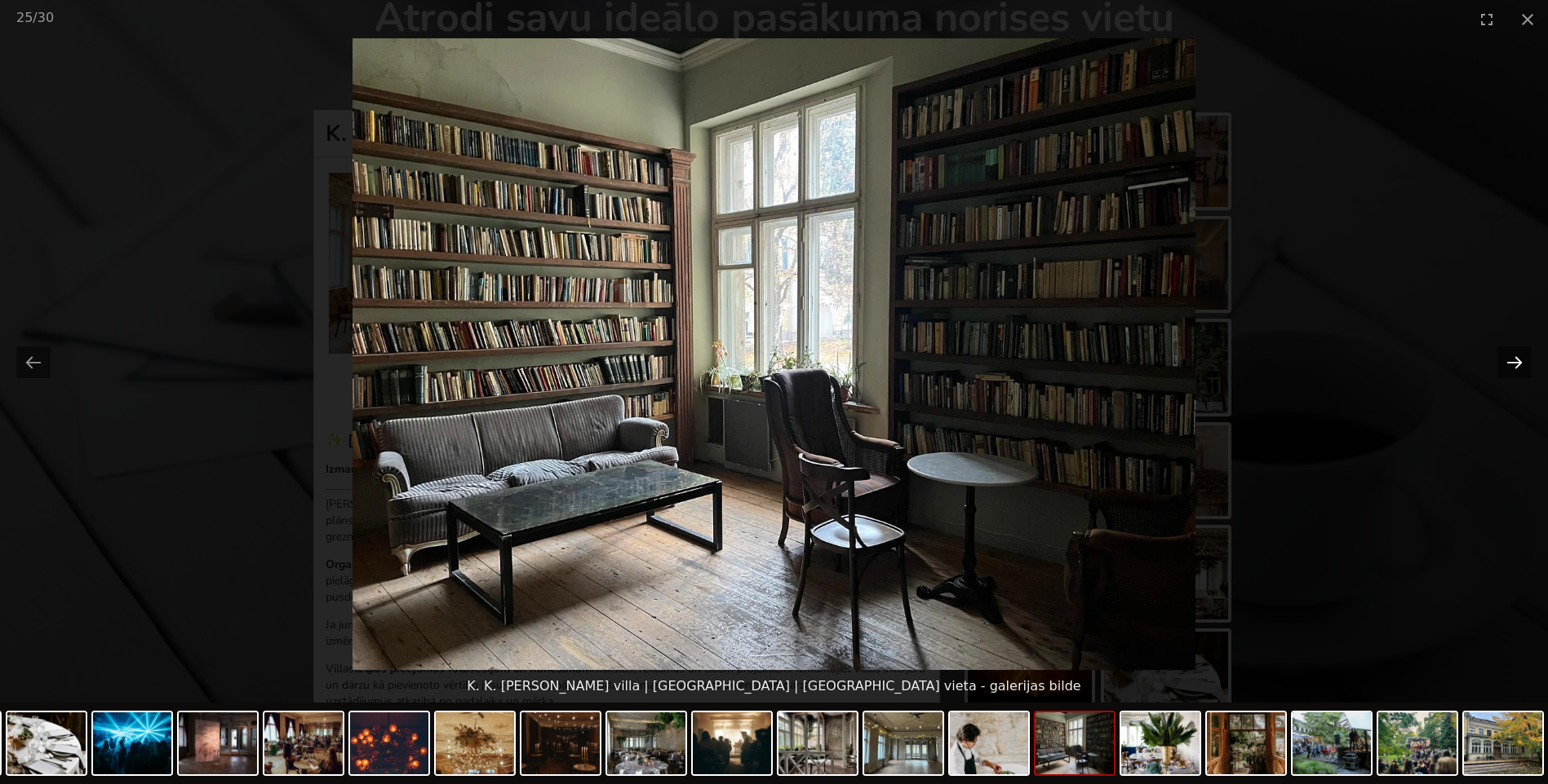
click at [1517, 362] on button "Next slide" at bounding box center [1514, 362] width 34 height 31
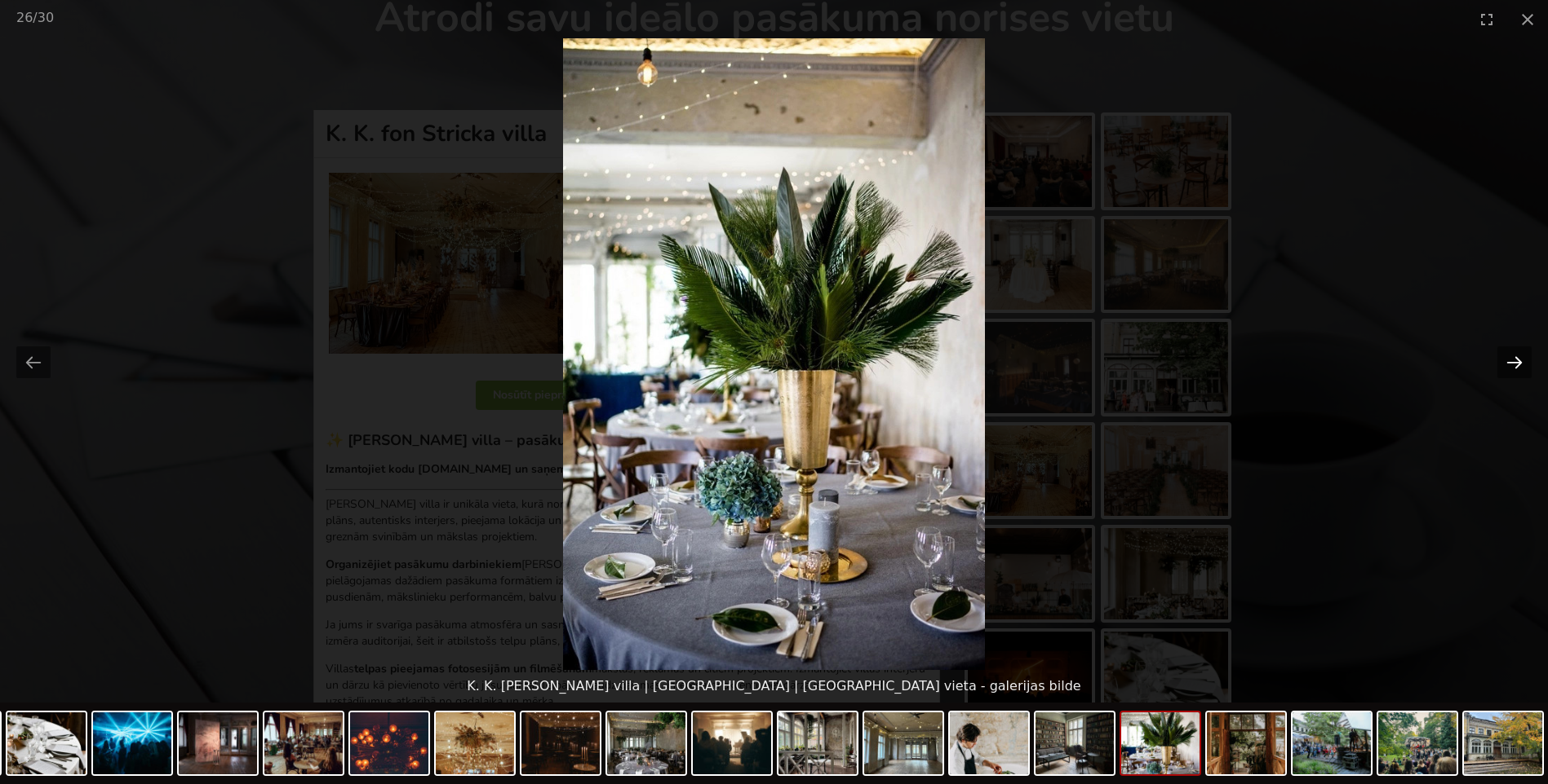
click at [1517, 362] on button "Next slide" at bounding box center [1514, 362] width 34 height 31
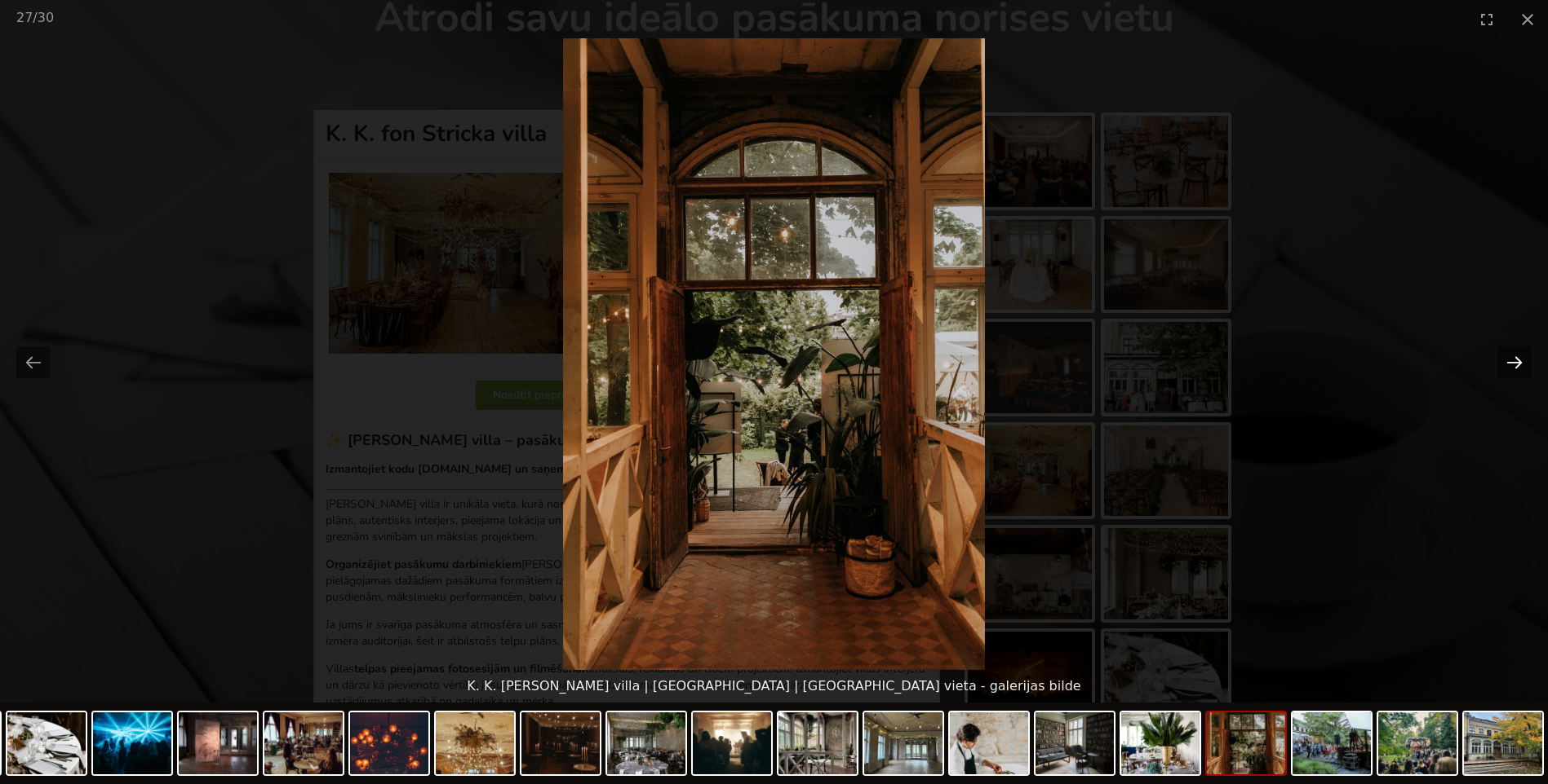
click at [1517, 362] on button "Next slide" at bounding box center [1514, 362] width 34 height 31
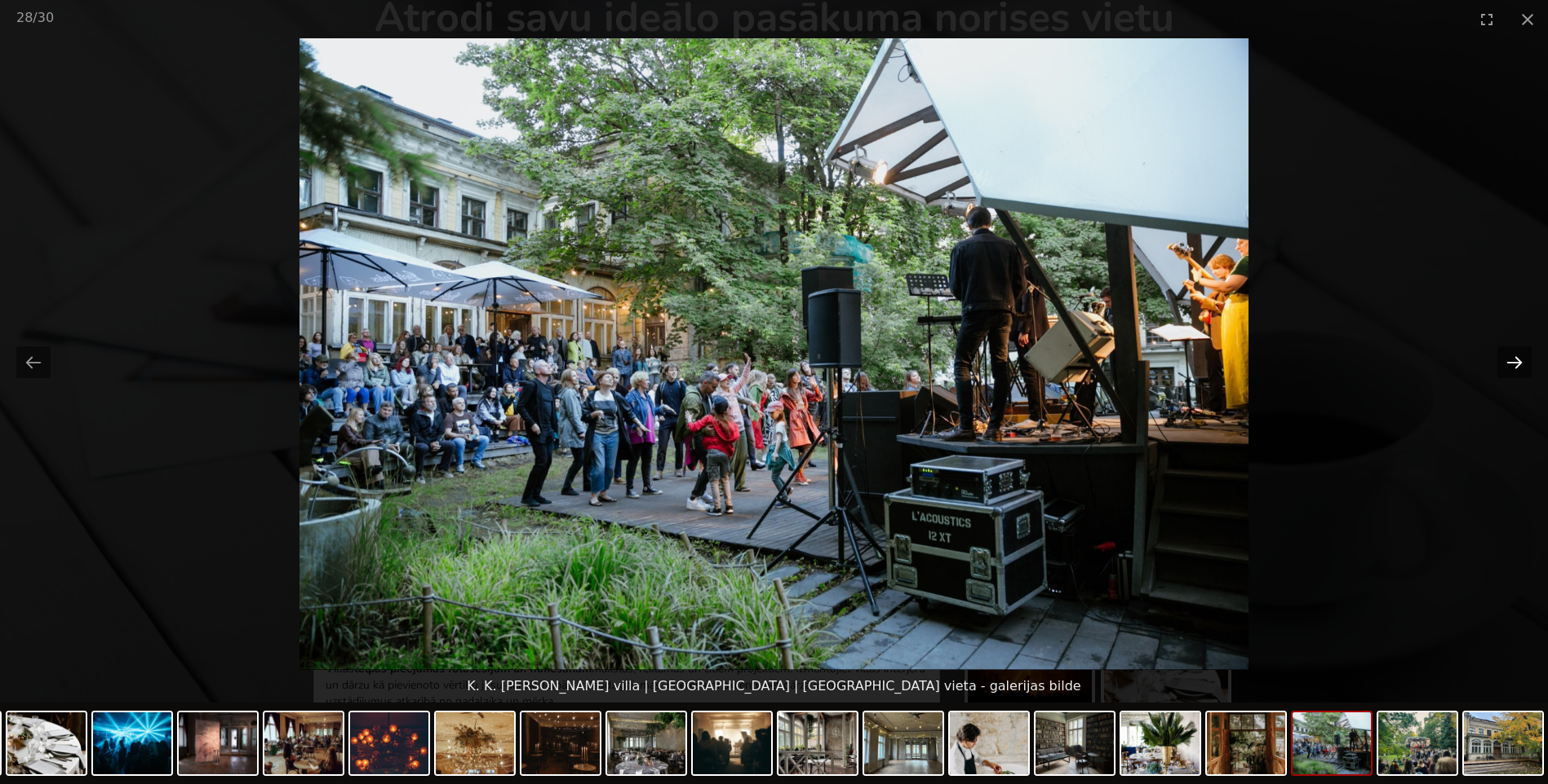
click at [1517, 362] on button "Next slide" at bounding box center [1514, 362] width 34 height 31
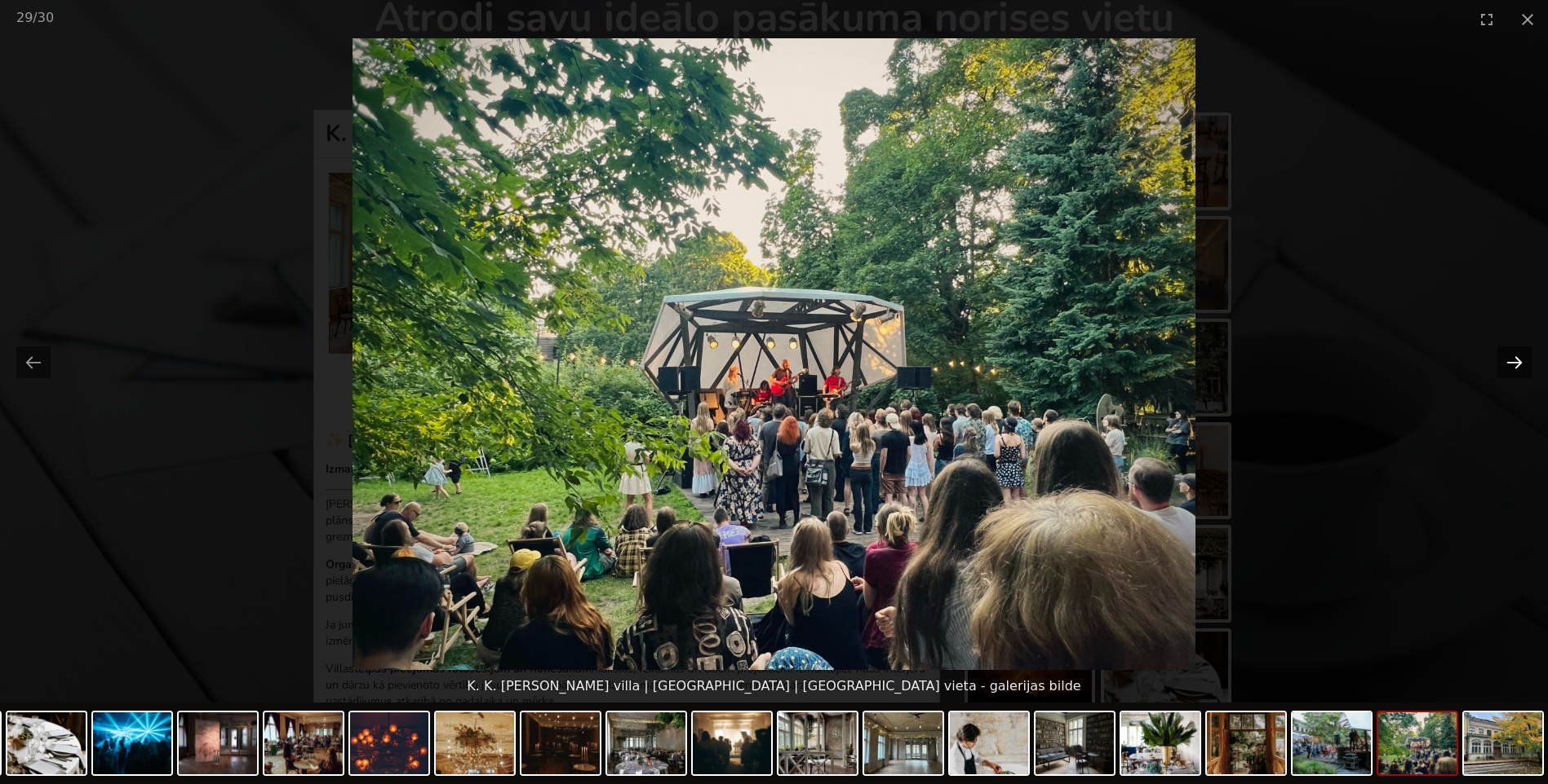
click at [1517, 362] on button "Next slide" at bounding box center [1514, 362] width 34 height 31
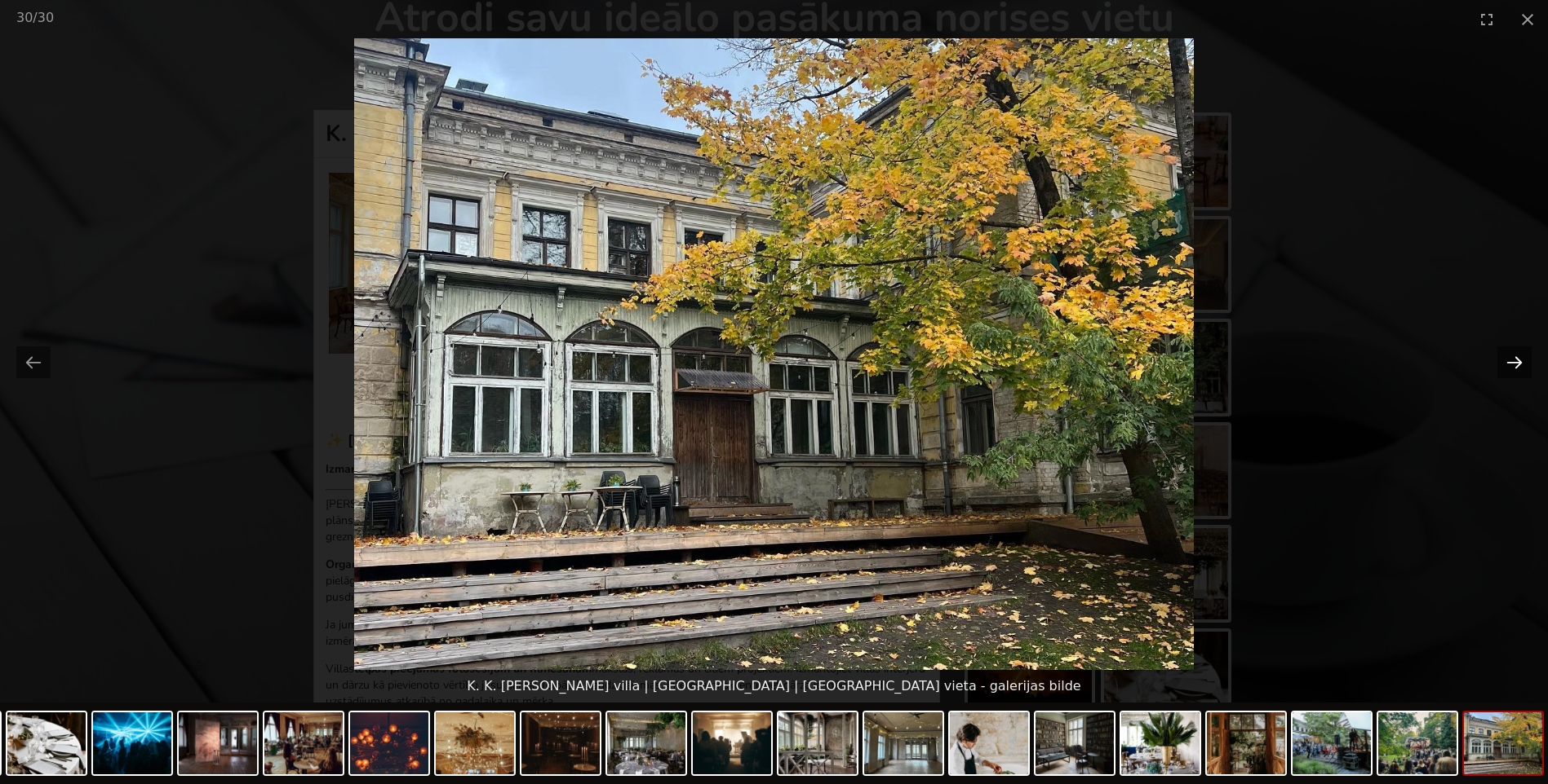
click at [1517, 362] on button "Next slide" at bounding box center [1514, 362] width 34 height 31
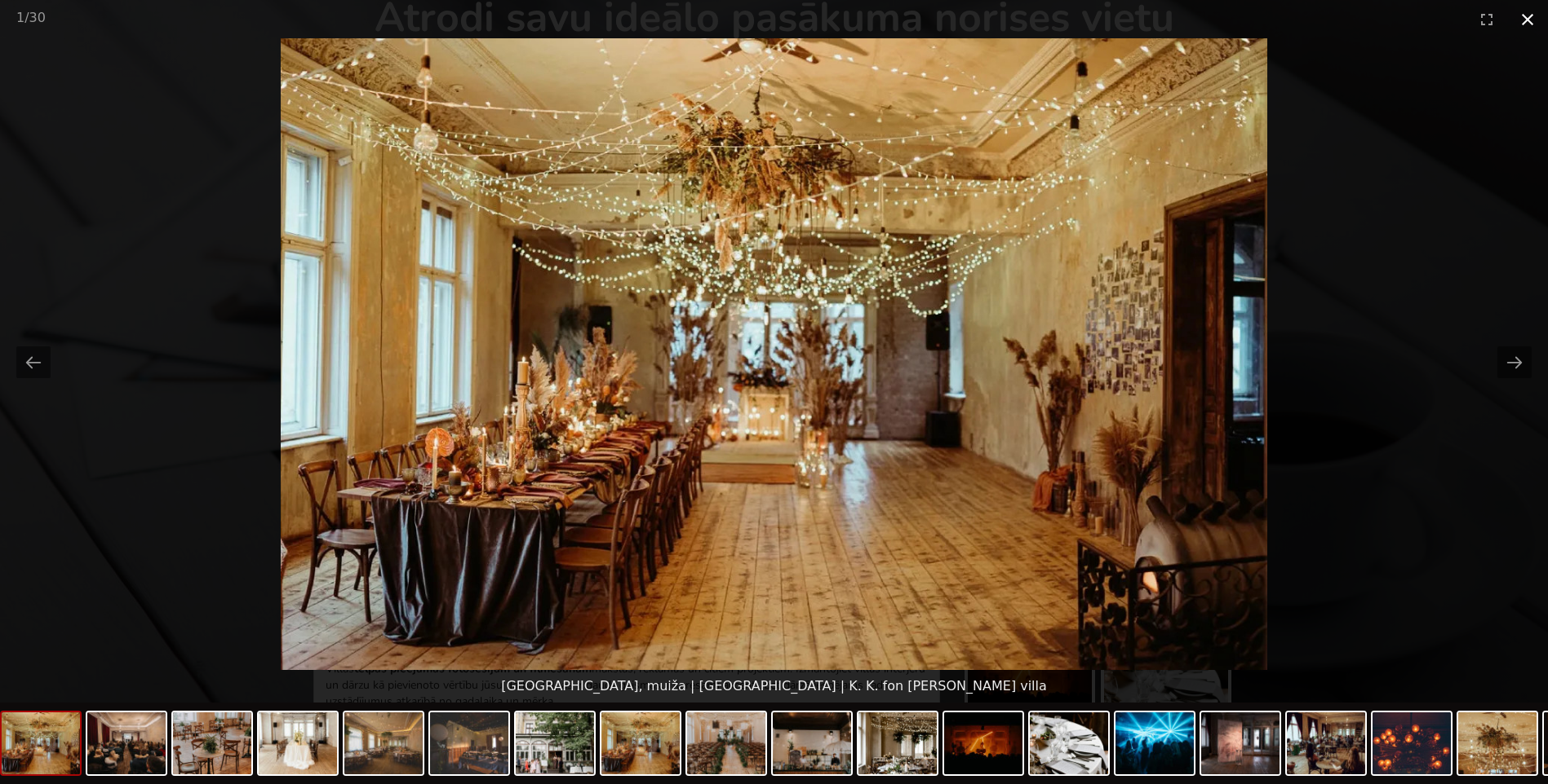
click at [1533, 21] on button "Close gallery" at bounding box center [1526, 19] width 40 height 38
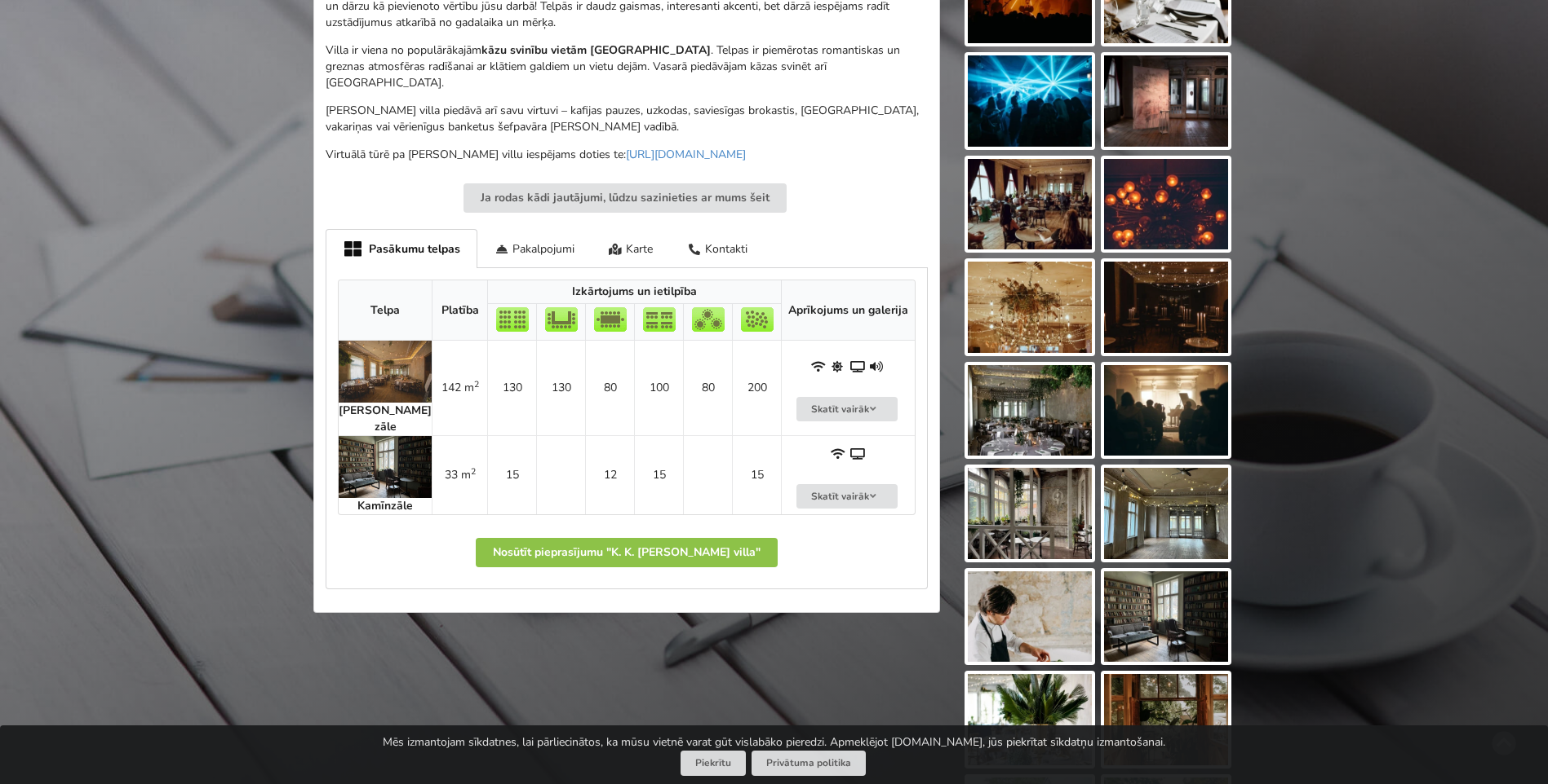
scroll to position [897, 0]
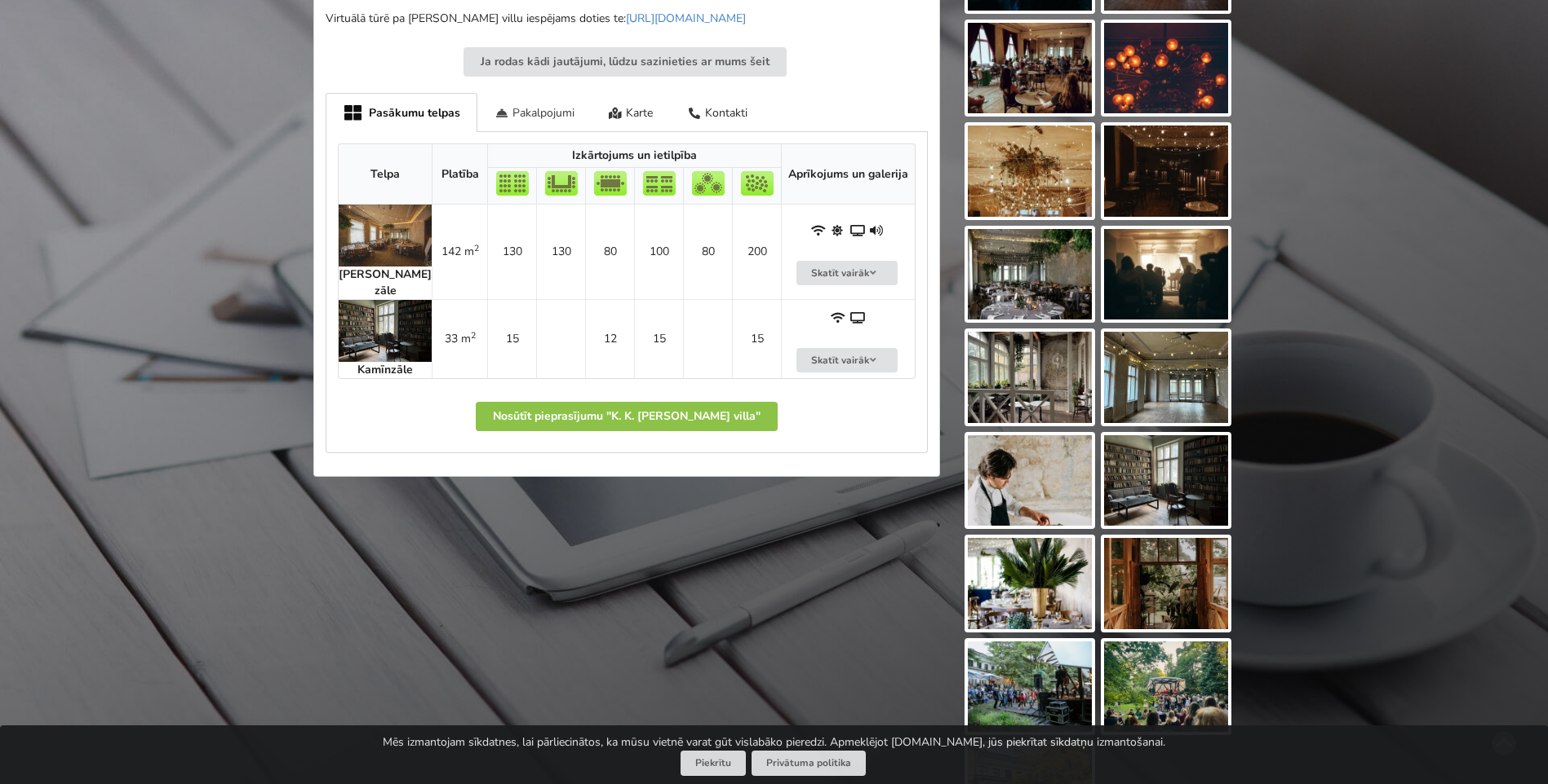
click at [545, 101] on div "Pakalpojumi" at bounding box center [534, 112] width 114 height 38
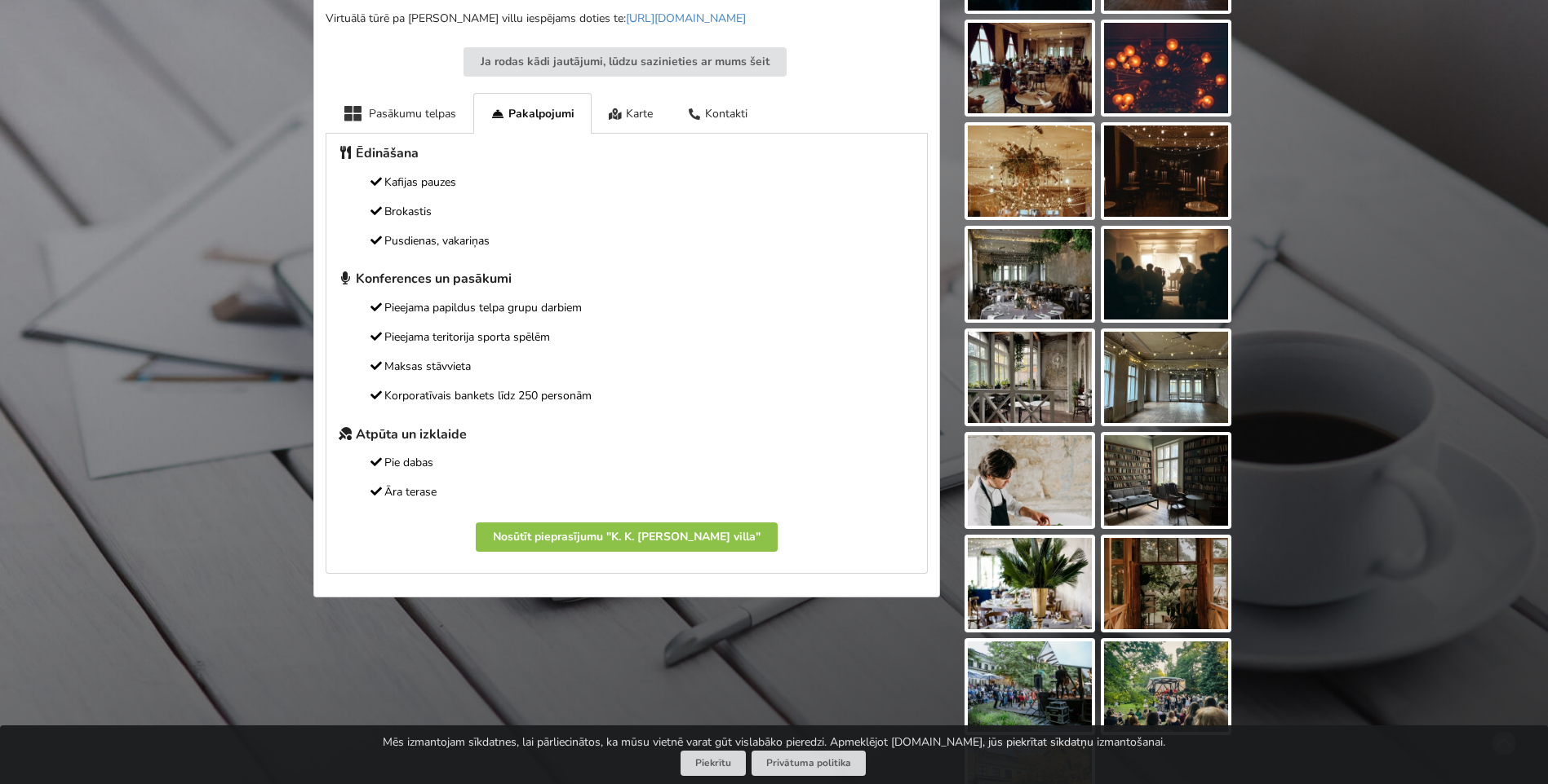
drag, startPoint x: 395, startPoint y: 384, endPoint x: 591, endPoint y: 380, distance: 196.0
click at [591, 388] on p "Korporatīvais bankets līdz 250 personām" at bounding box center [626, 396] width 578 height 18
click at [427, 95] on div "Pasākumu telpas" at bounding box center [400, 113] width 148 height 40
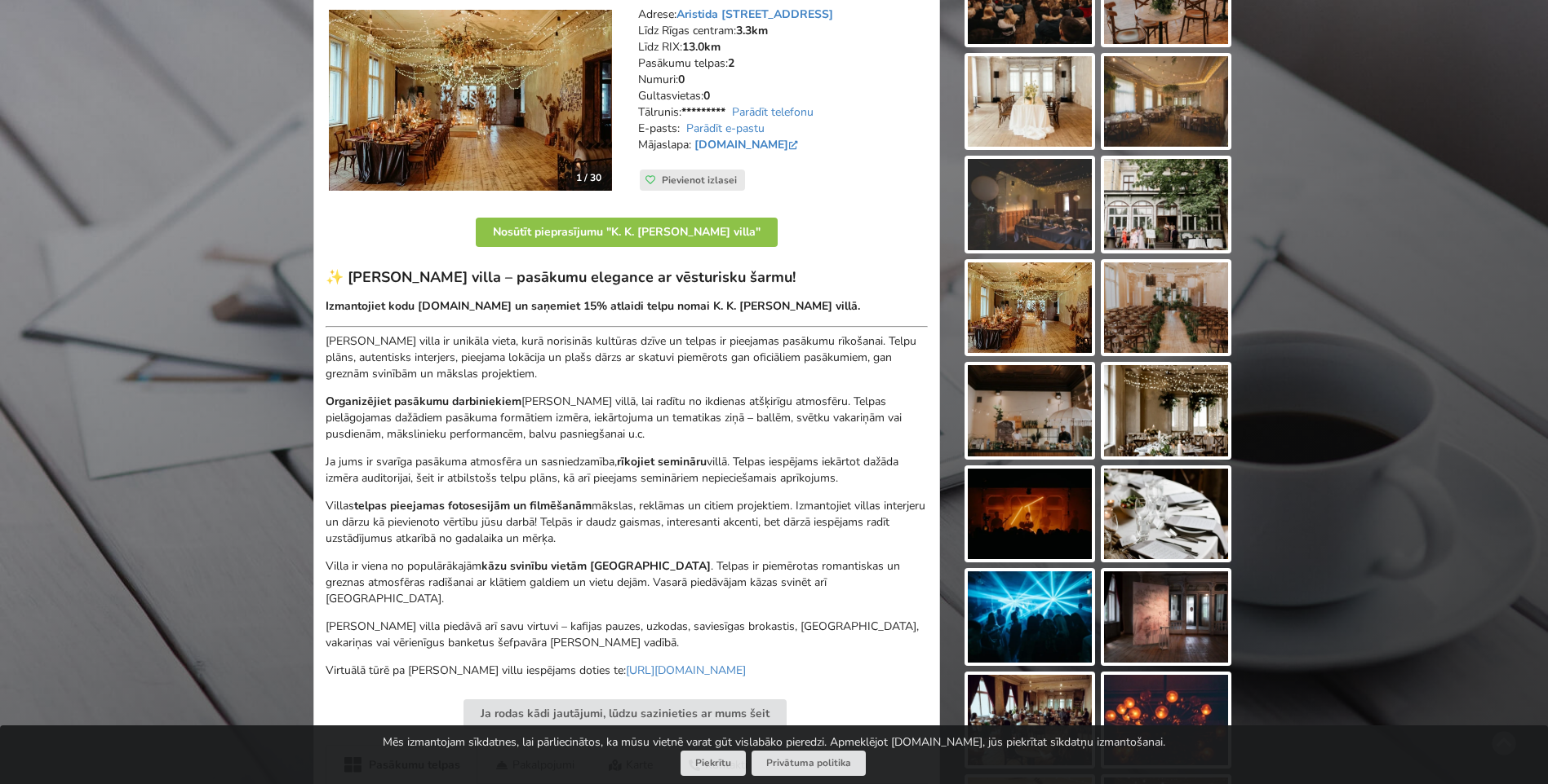
scroll to position [163, 0]
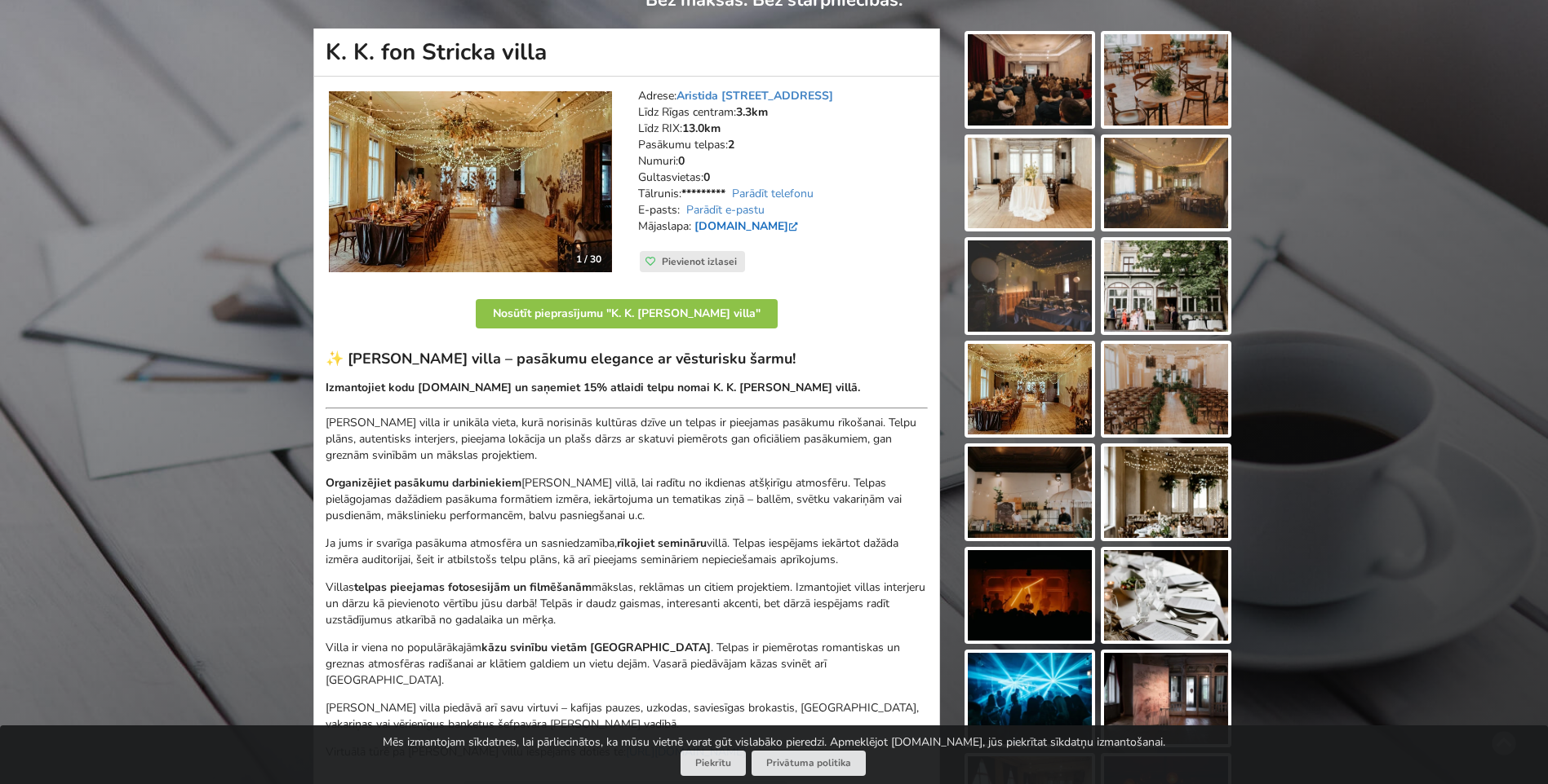
click at [741, 227] on link "[DOMAIN_NAME]" at bounding box center [747, 226] width 107 height 16
